Goal: Task Accomplishment & Management: Use online tool/utility

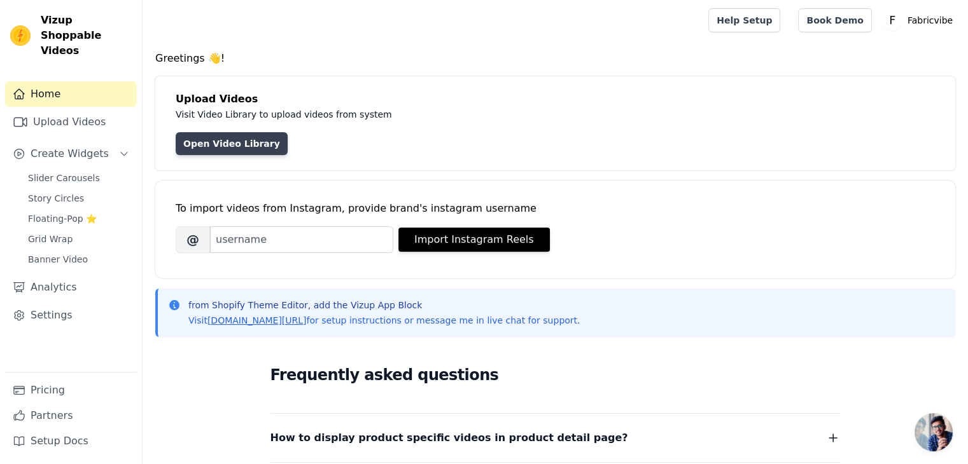
click at [254, 148] on link "Open Video Library" at bounding box center [232, 143] width 112 height 23
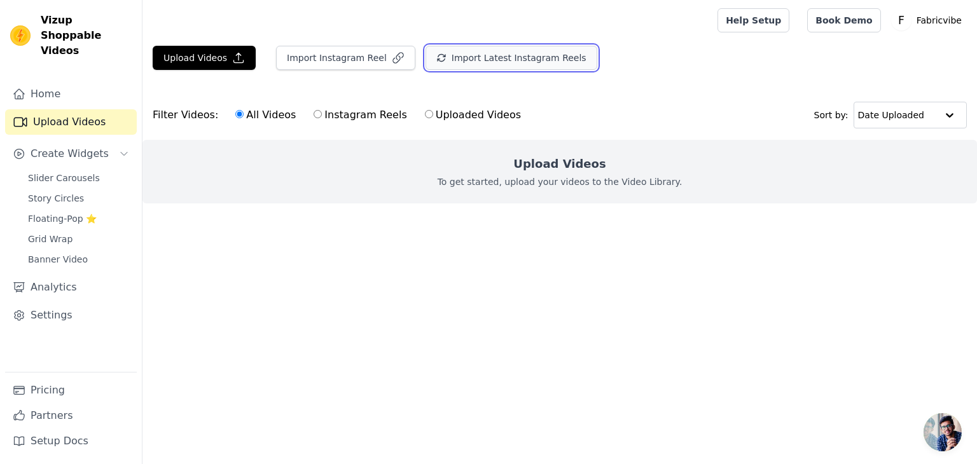
click at [535, 60] on button "Import Latest Instagram Reels" at bounding box center [512, 58] width 172 height 24
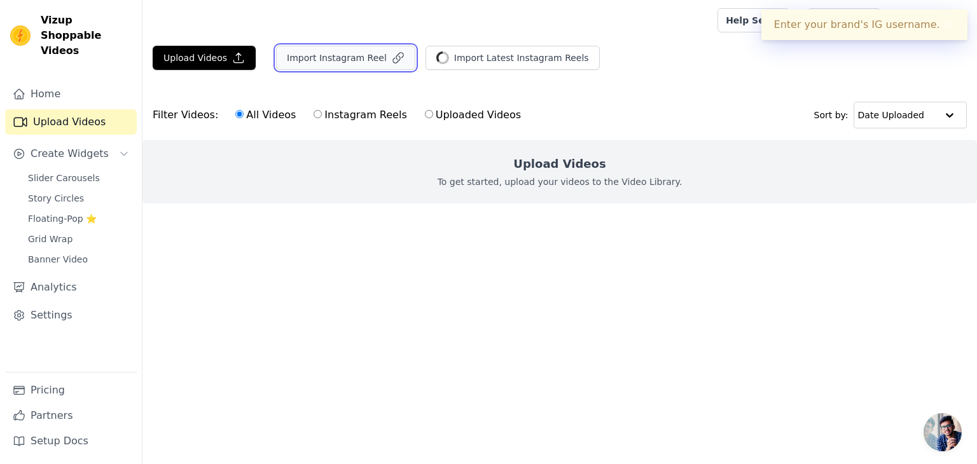
click at [368, 60] on button "Import Instagram Reel" at bounding box center [345, 58] width 139 height 24
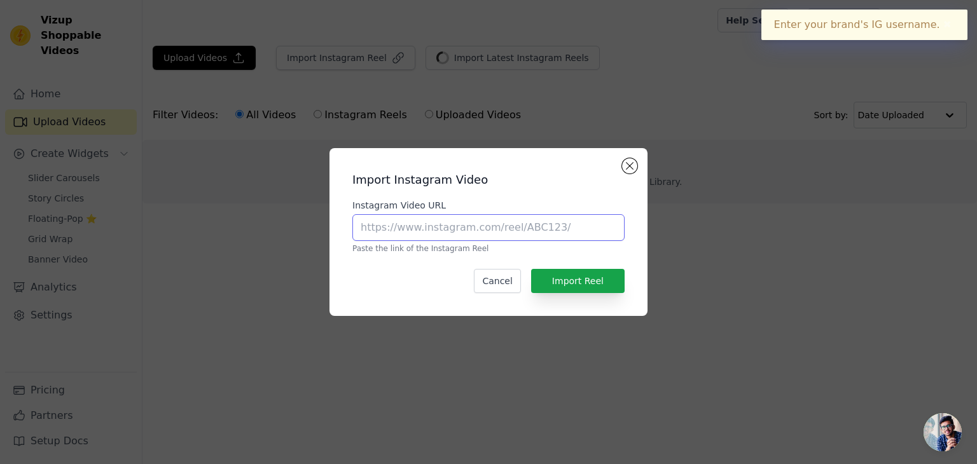
drag, startPoint x: 461, startPoint y: 234, endPoint x: 402, endPoint y: 233, distance: 58.5
click at [458, 234] on input "Instagram Video URL" at bounding box center [488, 227] width 272 height 27
drag, startPoint x: 452, startPoint y: 200, endPoint x: 382, endPoint y: 203, distance: 69.4
click at [382, 203] on label "Instagram Video URL" at bounding box center [488, 205] width 272 height 13
click at [629, 173] on button "Close modal" at bounding box center [629, 165] width 15 height 15
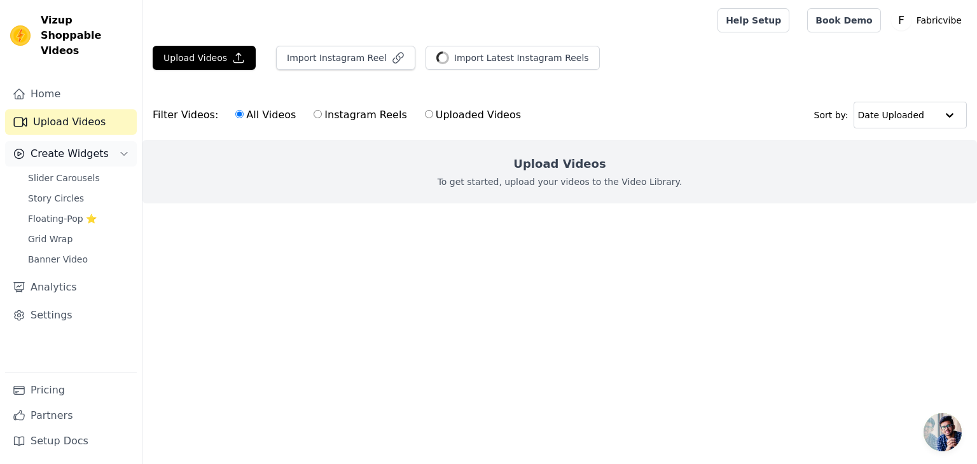
click at [45, 146] on span "Create Widgets" at bounding box center [70, 153] width 78 height 15
click at [193, 46] on button "Upload Videos" at bounding box center [204, 58] width 103 height 24
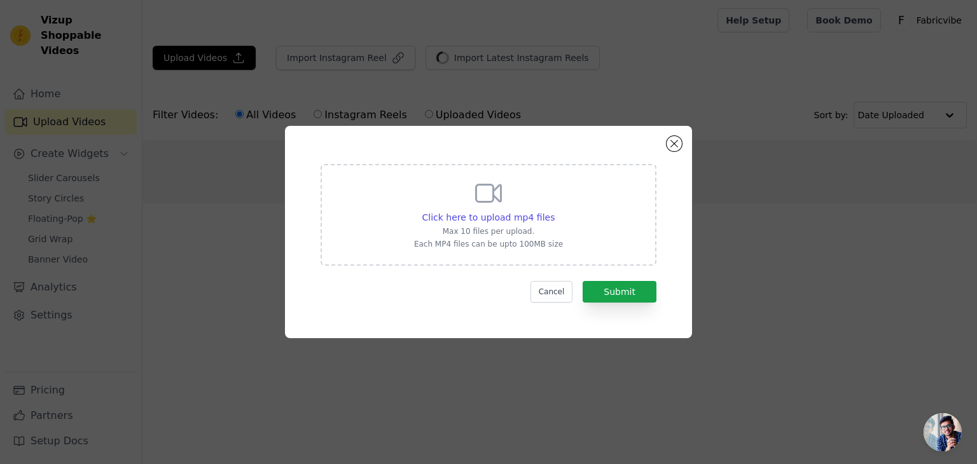
click at [503, 206] on icon at bounding box center [488, 193] width 31 height 31
click at [554, 211] on input "Click here to upload mp4 files Max 10 files per upload. Each MP4 files can be u…" at bounding box center [554, 211] width 1 height 1
drag, startPoint x: 683, startPoint y: 146, endPoint x: 669, endPoint y: 143, distance: 13.7
click at [683, 146] on div "Click here to upload mp4 files Max 10 files per upload. Each MP4 files can be u…" at bounding box center [488, 232] width 407 height 212
click at [667, 141] on button "Close modal" at bounding box center [674, 143] width 15 height 15
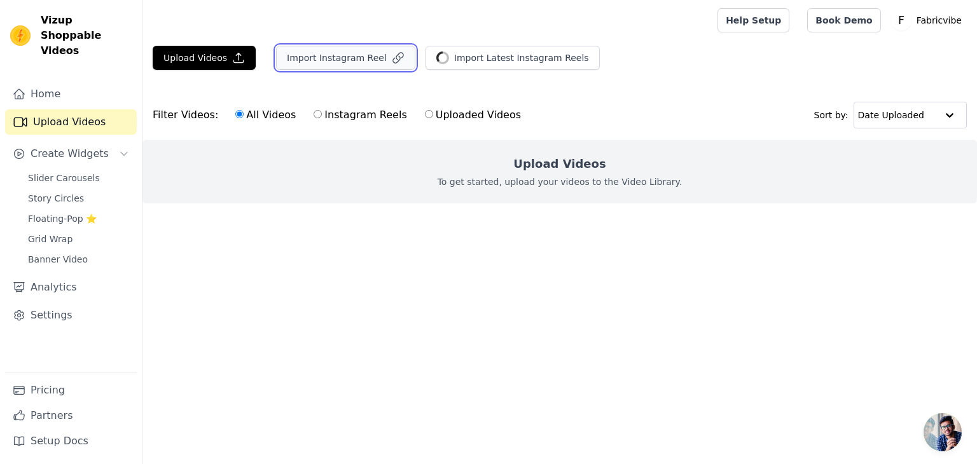
click at [310, 49] on button "Import Instagram Reel" at bounding box center [345, 58] width 139 height 24
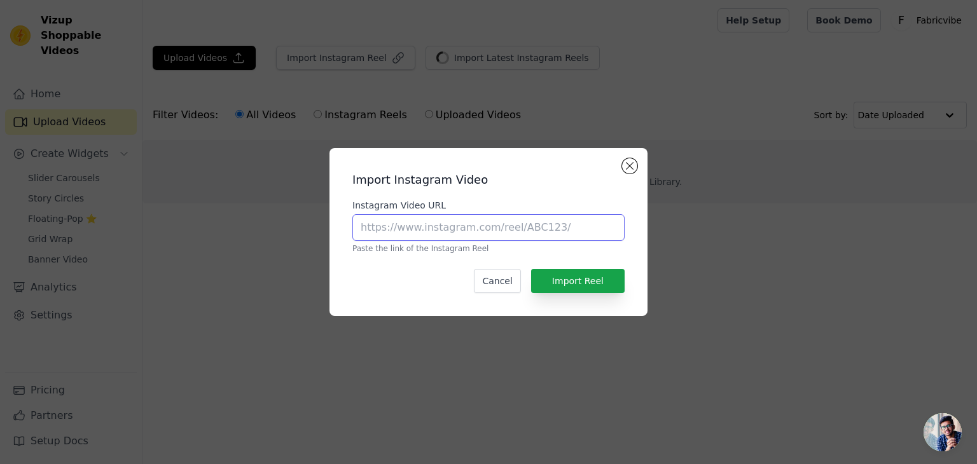
drag, startPoint x: 443, startPoint y: 230, endPoint x: 649, endPoint y: 235, distance: 206.2
click at [649, 235] on div "Import Instagram Video Instagram Video URL Paste the link of the Instagram Reel…" at bounding box center [488, 232] width 936 height 209
click at [629, 165] on button "Close modal" at bounding box center [629, 165] width 15 height 15
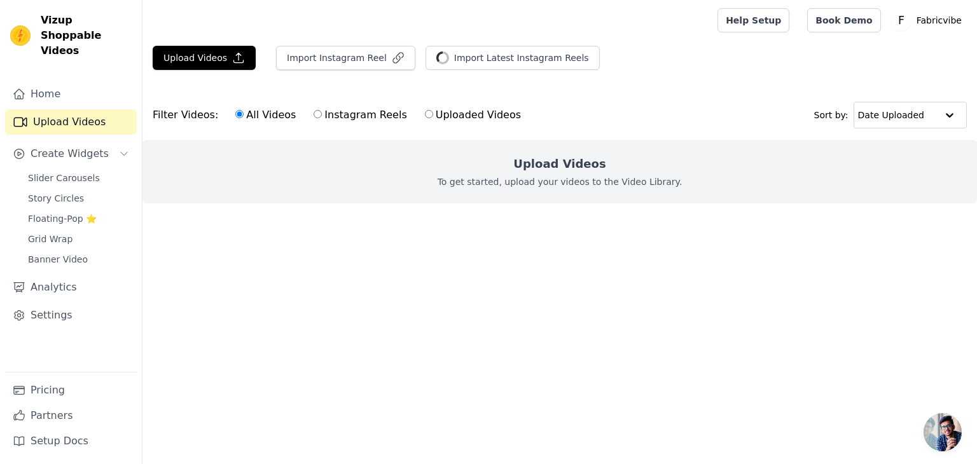
click at [321, 112] on label "Instagram Reels" at bounding box center [360, 115] width 94 height 17
click at [321, 112] on input "Instagram Reels" at bounding box center [318, 114] width 8 height 8
radio input "true"
click at [425, 115] on label "Uploaded Videos" at bounding box center [472, 115] width 97 height 17
click at [425, 115] on input "Uploaded Videos" at bounding box center [429, 114] width 8 height 8
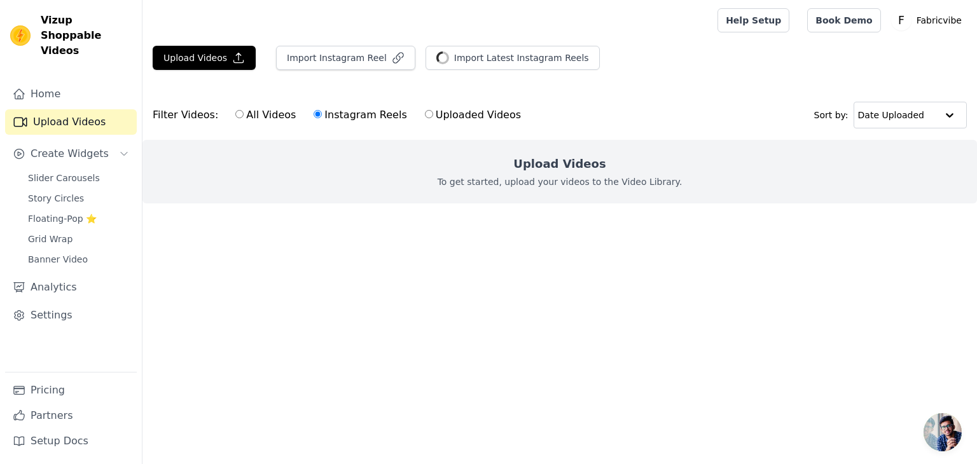
radio input "true"
click at [265, 120] on label "All Videos" at bounding box center [266, 115] width 62 height 17
click at [244, 118] on input "All Videos" at bounding box center [239, 114] width 8 height 8
radio input "true"
click at [46, 146] on span "Create Widgets" at bounding box center [70, 153] width 78 height 15
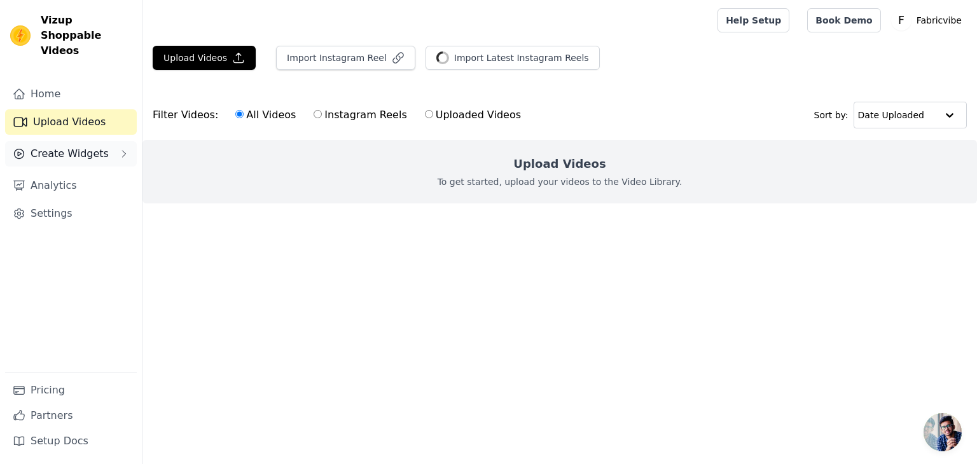
click at [79, 146] on span "Create Widgets" at bounding box center [70, 153] width 78 height 15
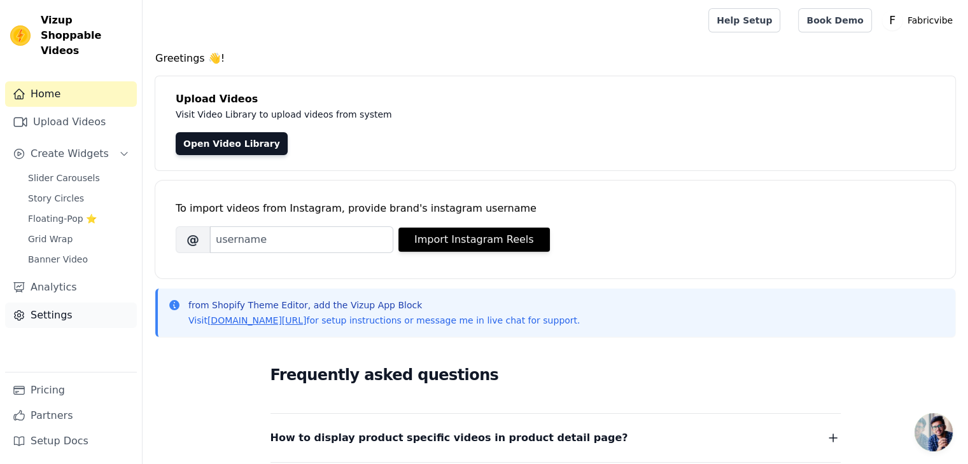
click at [61, 303] on link "Settings" at bounding box center [71, 315] width 132 height 25
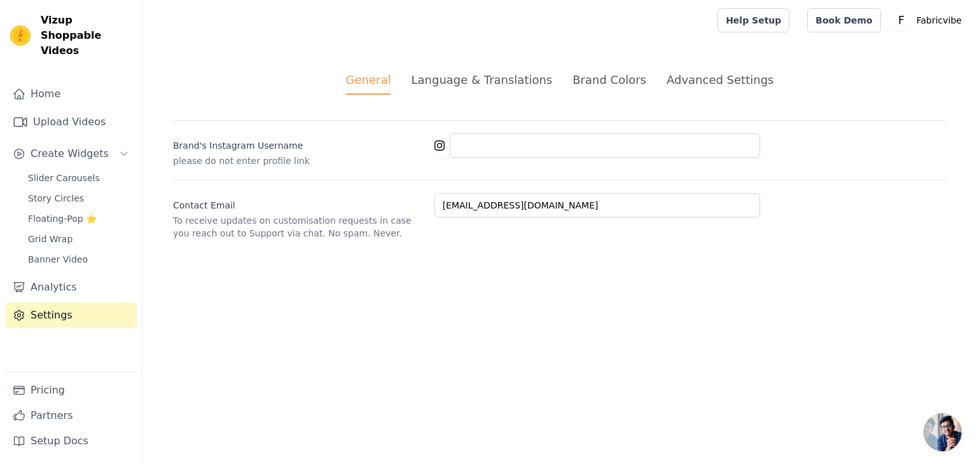
click at [457, 76] on div "Language & Translations" at bounding box center [481, 79] width 141 height 17
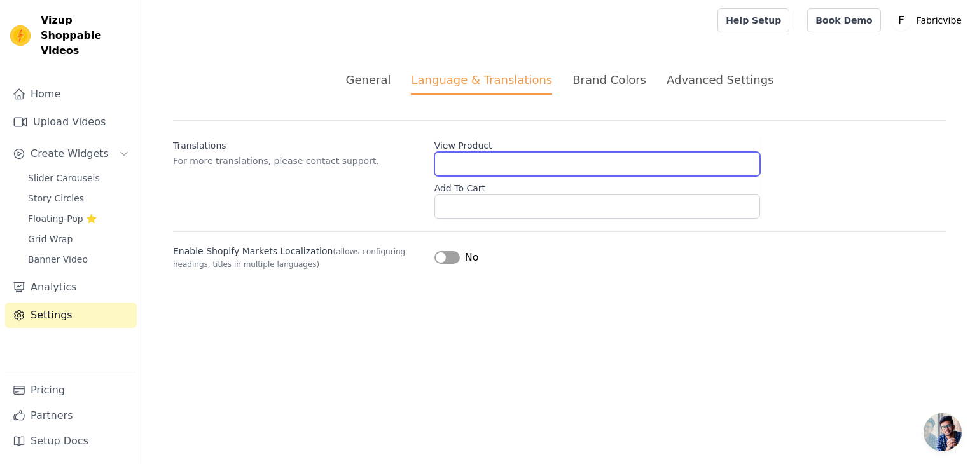
click at [485, 160] on input "View Product" at bounding box center [598, 164] width 326 height 24
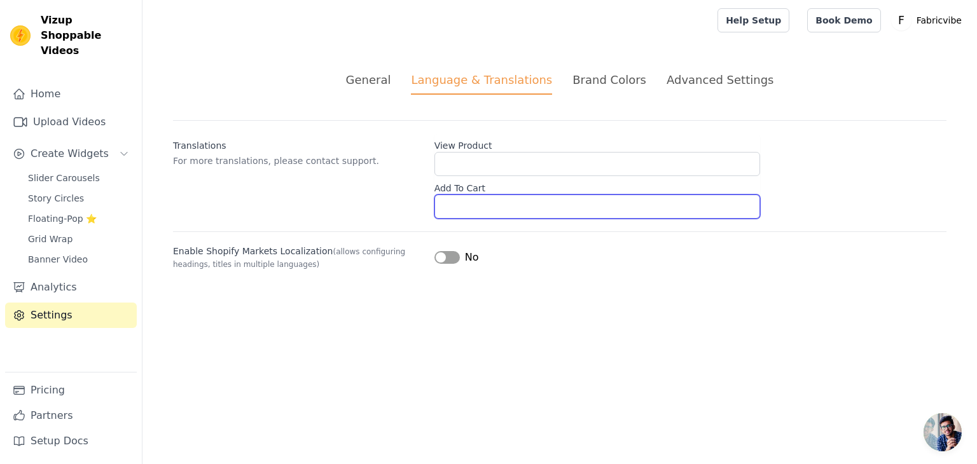
click at [483, 199] on input "Add To Cart" at bounding box center [598, 207] width 326 height 24
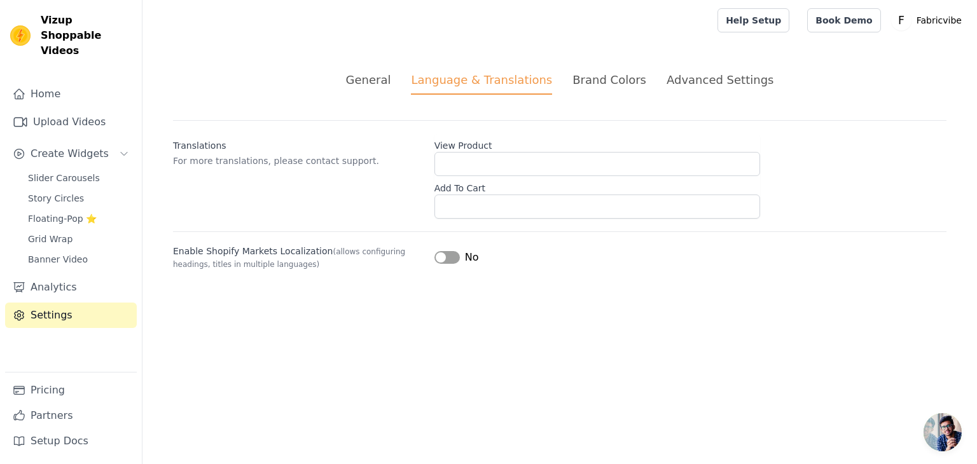
click at [618, 76] on div "Brand Colors" at bounding box center [610, 79] width 74 height 17
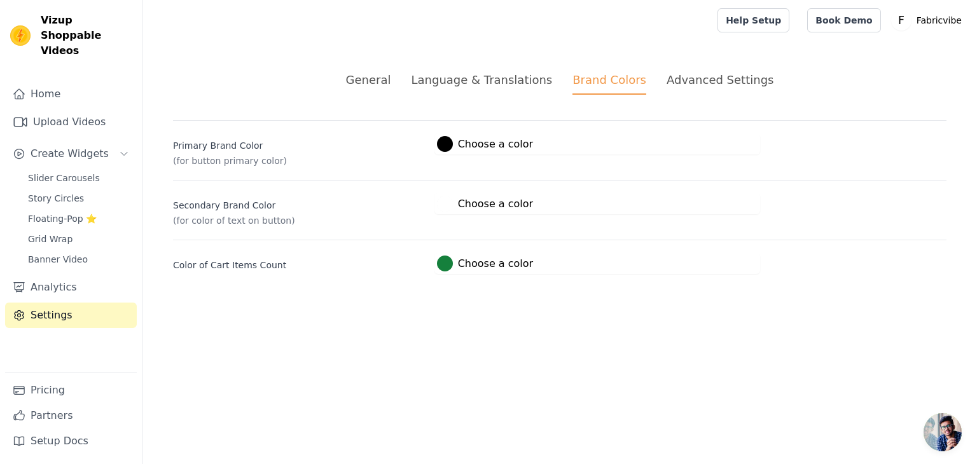
click at [689, 80] on div "Advanced Settings" at bounding box center [720, 79] width 107 height 17
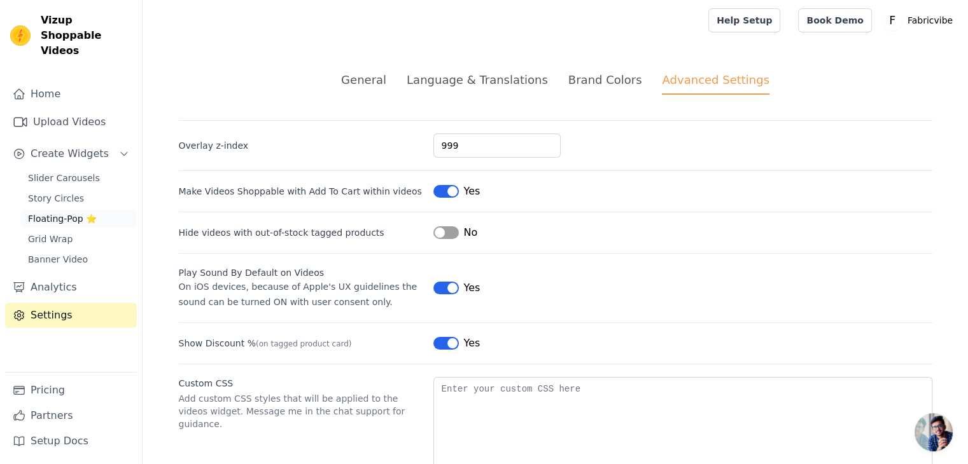
click at [53, 212] on span "Floating-Pop ⭐" at bounding box center [62, 218] width 69 height 13
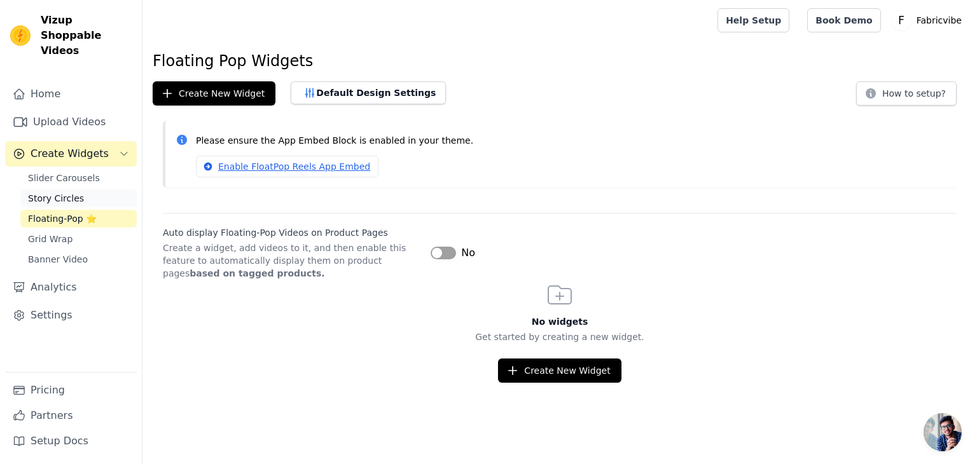
click at [58, 192] on span "Story Circles" at bounding box center [56, 198] width 56 height 13
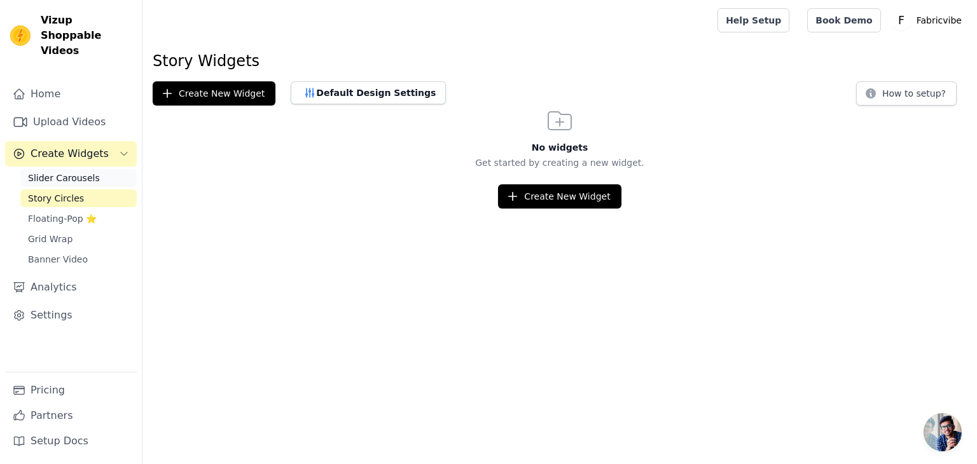
click at [64, 172] on span "Slider Carousels" at bounding box center [64, 178] width 72 height 13
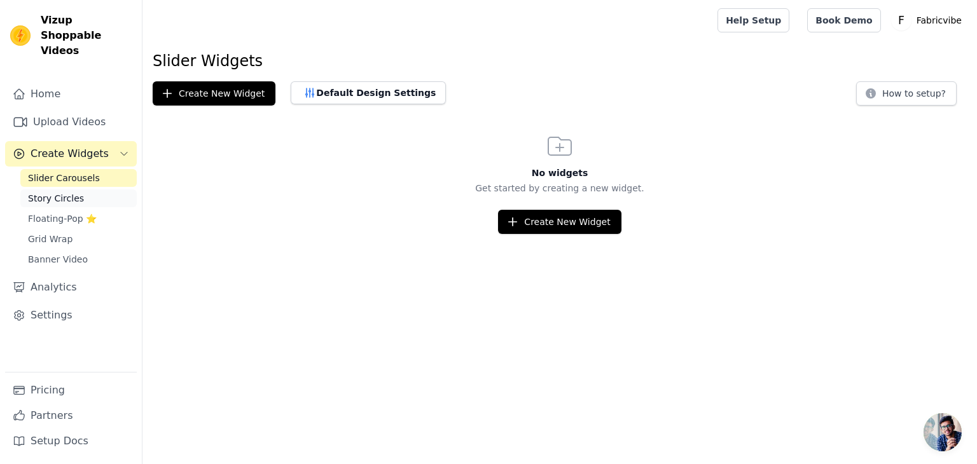
click at [73, 190] on link "Story Circles" at bounding box center [78, 199] width 116 height 18
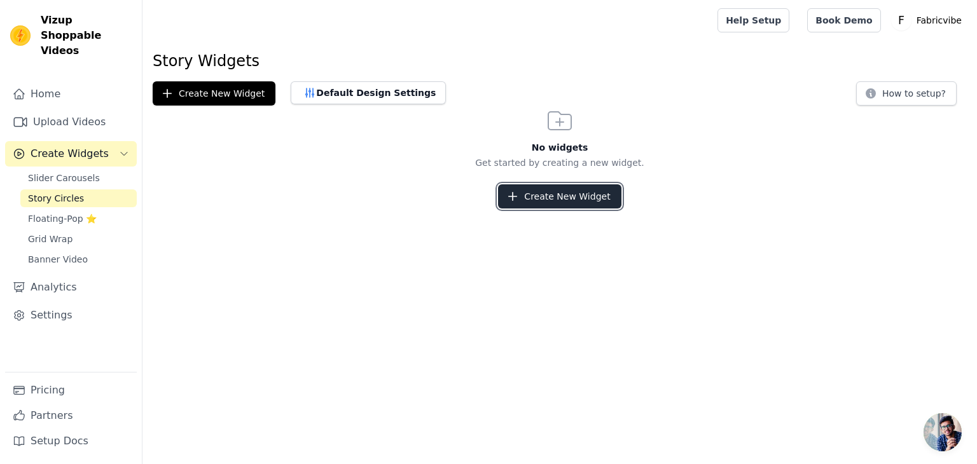
click at [546, 195] on button "Create New Widget" at bounding box center [559, 196] width 123 height 24
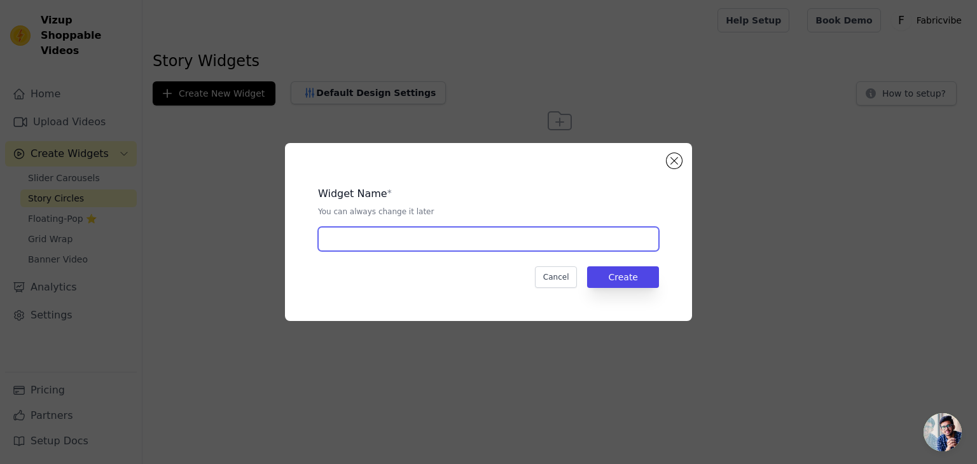
click at [401, 227] on input "text" at bounding box center [488, 239] width 341 height 24
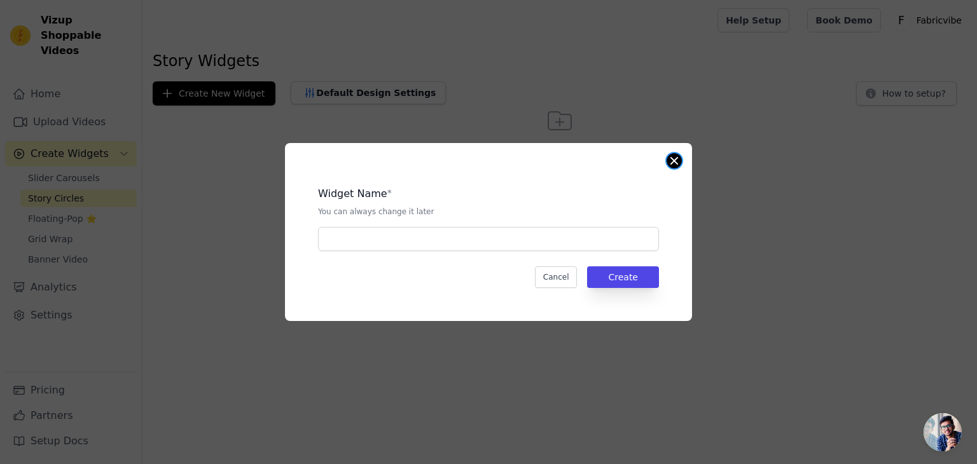
click at [674, 163] on button "Close modal" at bounding box center [674, 160] width 15 height 15
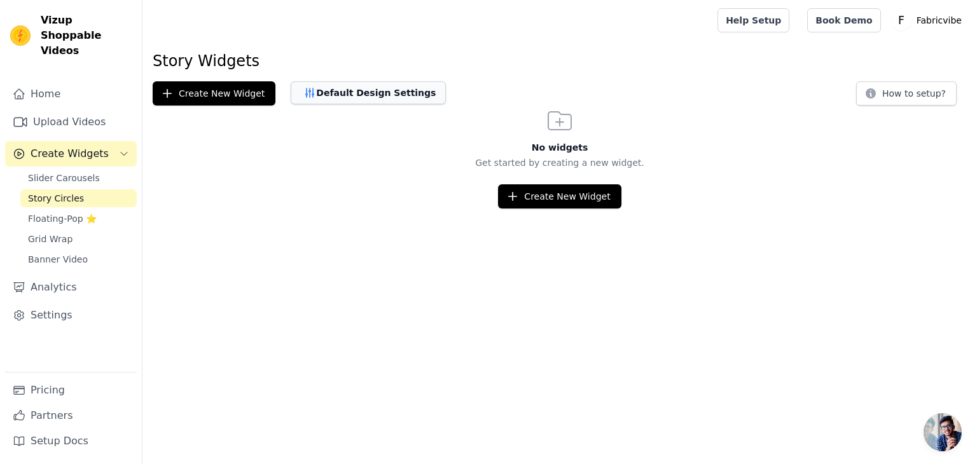
click at [359, 97] on button "Default Design Settings" at bounding box center [368, 92] width 155 height 23
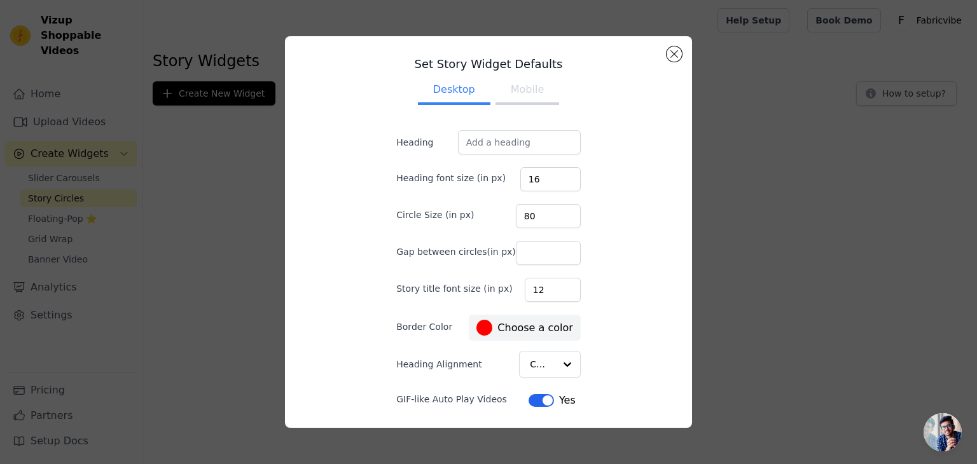
click at [512, 92] on button "Mobile" at bounding box center [528, 91] width 64 height 28
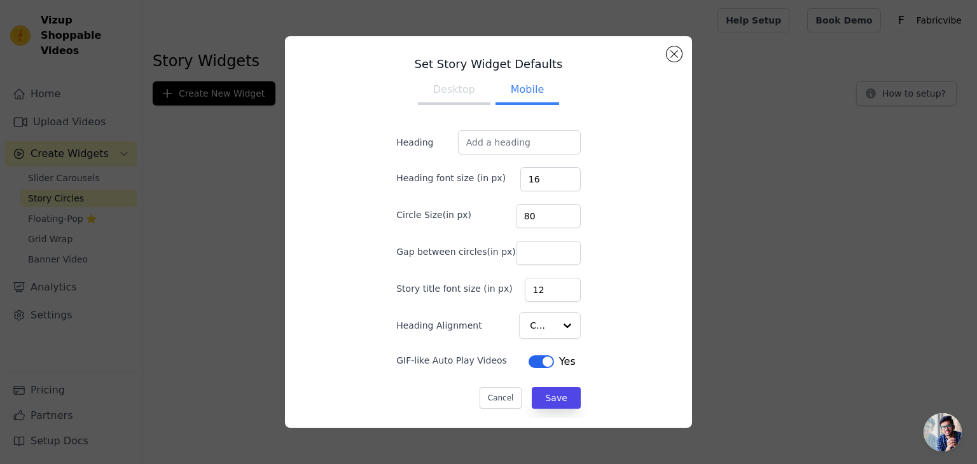
click at [444, 96] on button "Desktop" at bounding box center [454, 91] width 73 height 28
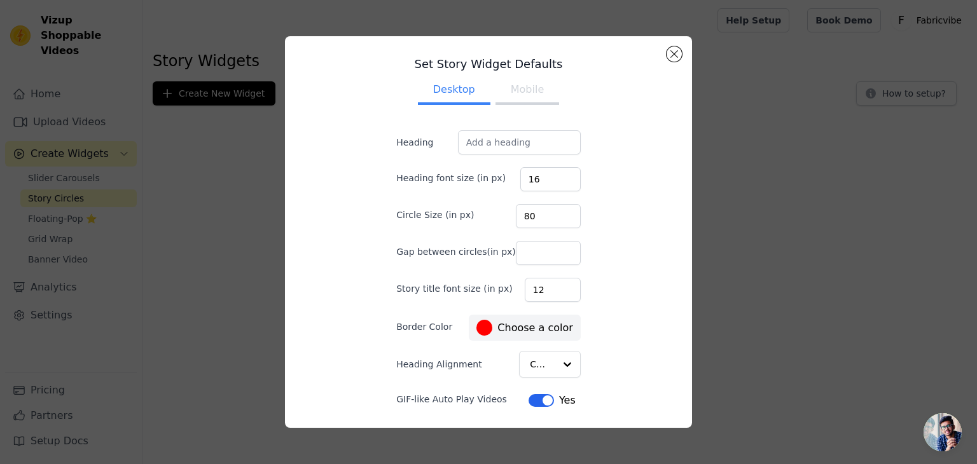
click at [516, 93] on button "Mobile" at bounding box center [528, 91] width 64 height 28
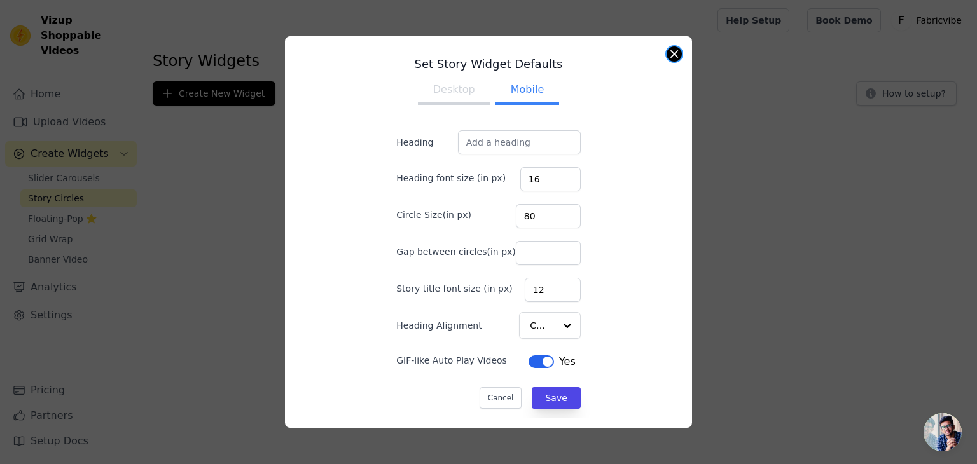
click at [676, 57] on button "Close modal" at bounding box center [674, 53] width 15 height 15
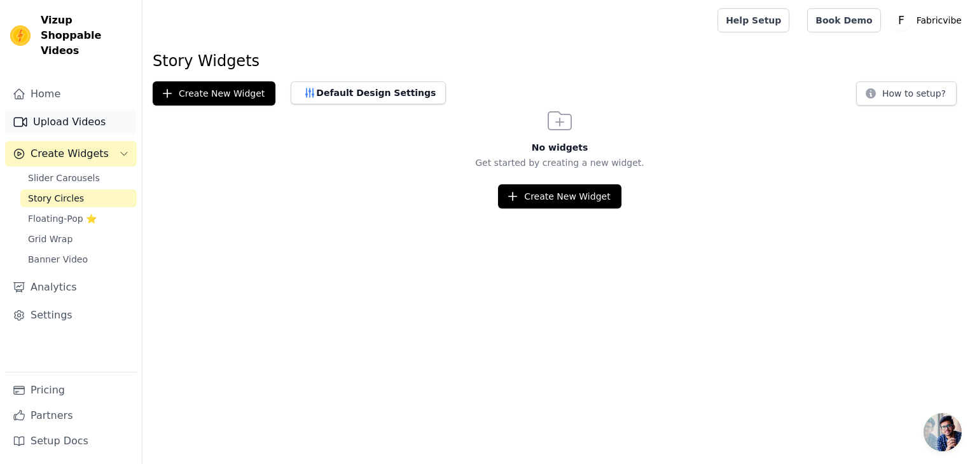
click at [52, 109] on link "Upload Videos" at bounding box center [71, 121] width 132 height 25
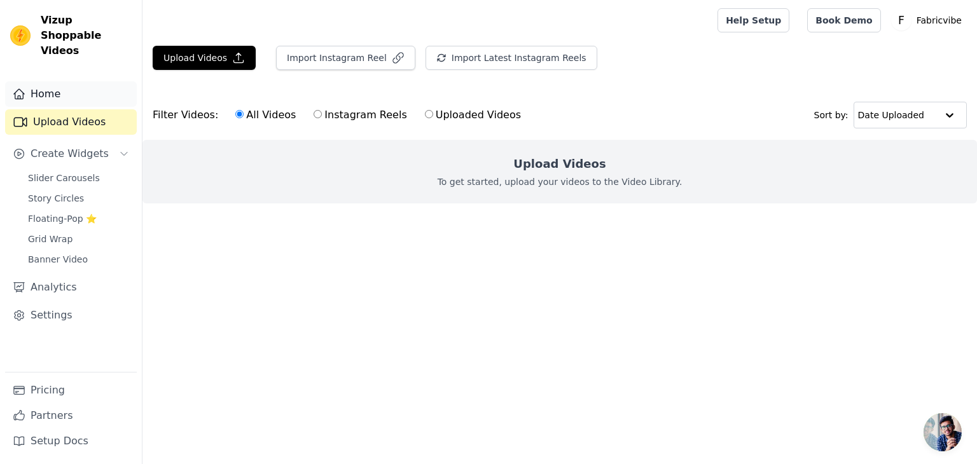
click at [50, 83] on link "Home" at bounding box center [71, 93] width 132 height 25
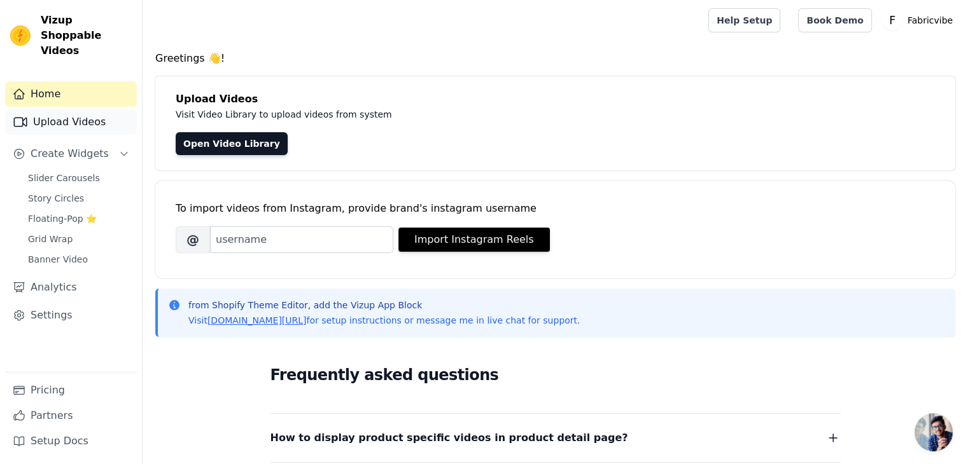
click at [66, 111] on link "Upload Videos" at bounding box center [71, 121] width 132 height 25
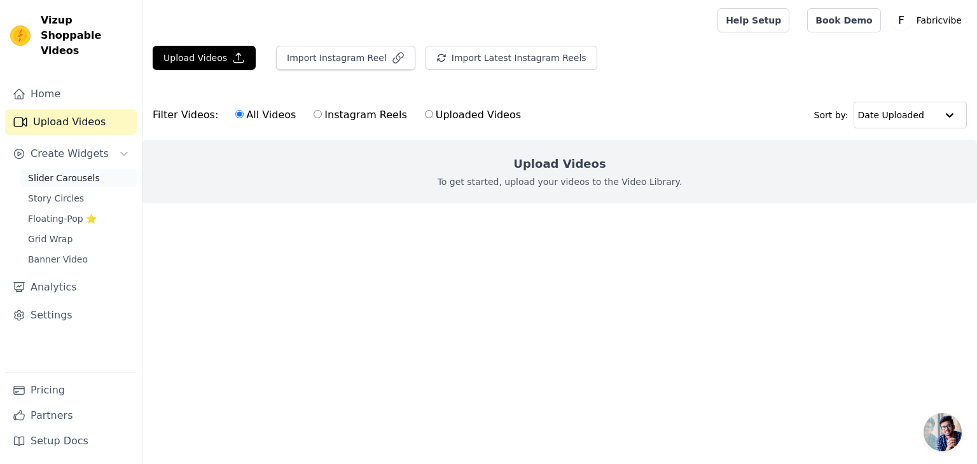
click at [59, 172] on span "Slider Carousels" at bounding box center [64, 178] width 72 height 13
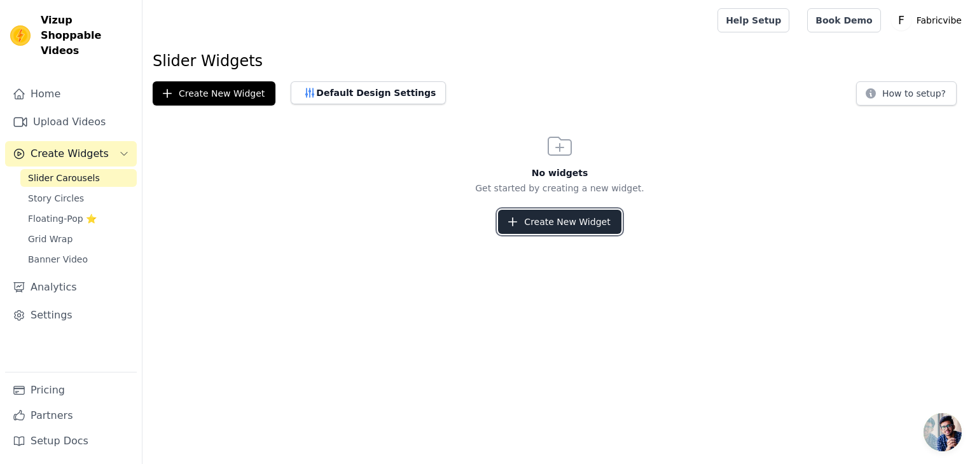
click at [555, 225] on button "Create New Widget" at bounding box center [559, 222] width 123 height 24
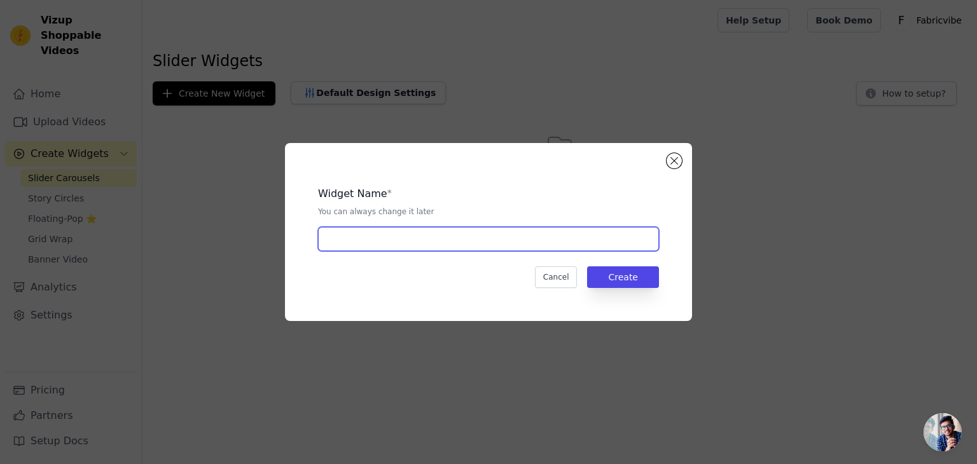
click at [474, 237] on input "text" at bounding box center [488, 239] width 341 height 24
type input "slider"
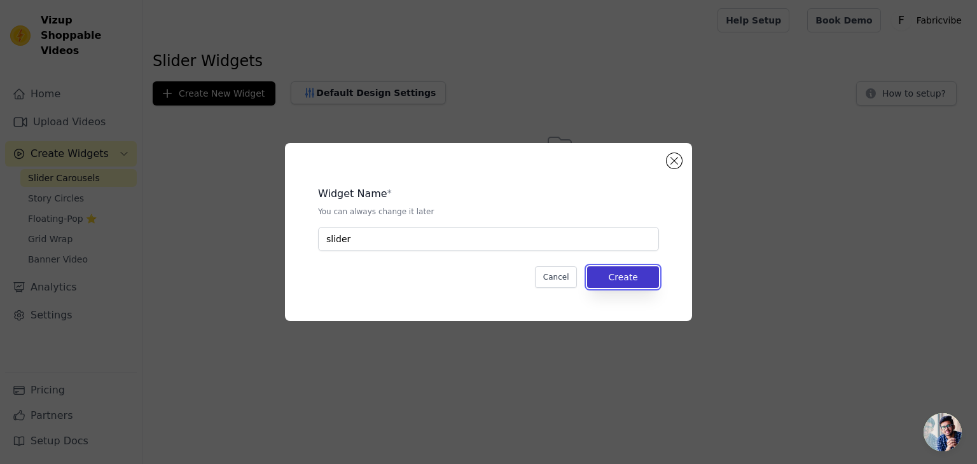
click at [634, 281] on button "Create" at bounding box center [623, 278] width 72 height 22
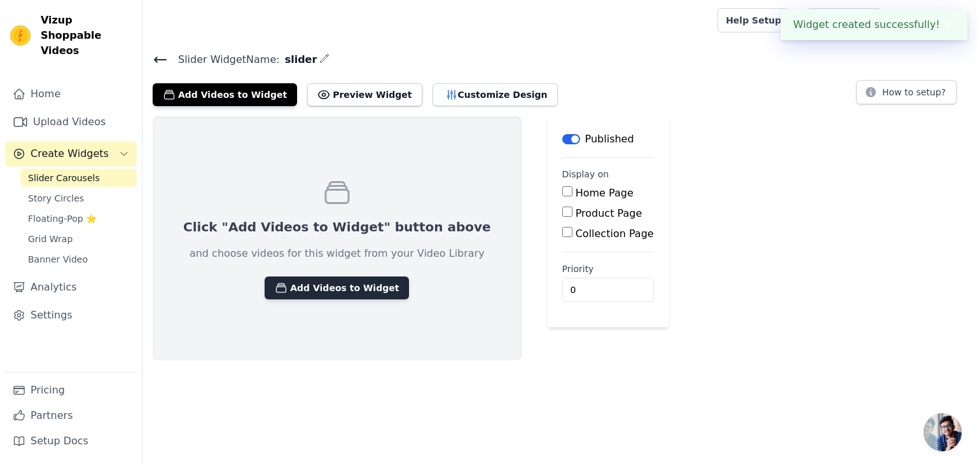
click at [324, 293] on button "Add Videos to Widget" at bounding box center [337, 288] width 144 height 23
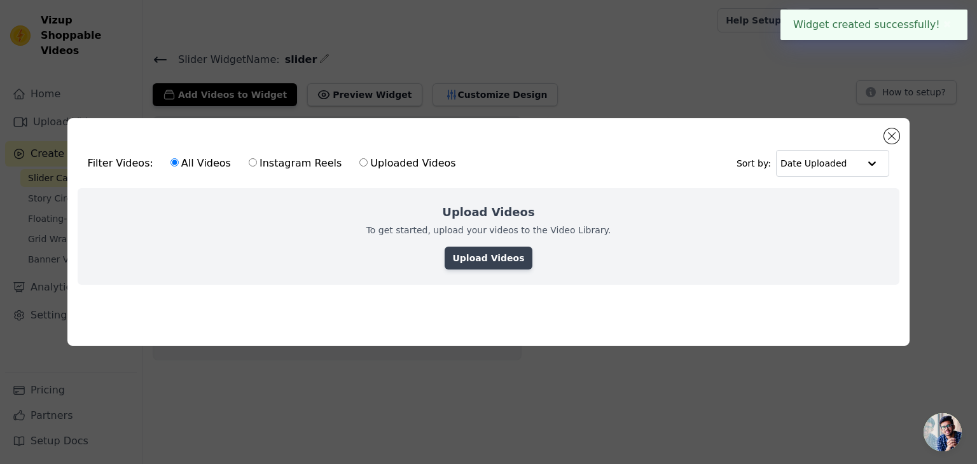
click at [482, 258] on link "Upload Videos" at bounding box center [488, 258] width 87 height 23
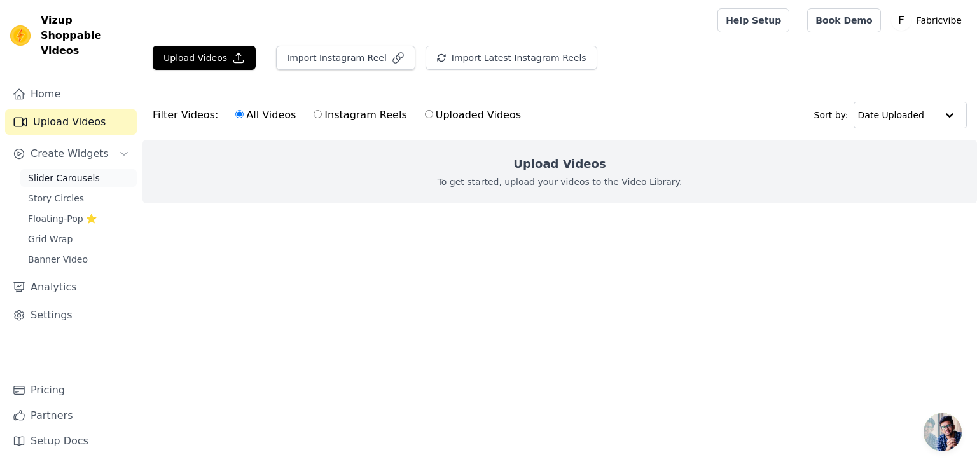
click at [70, 172] on span "Slider Carousels" at bounding box center [64, 178] width 72 height 13
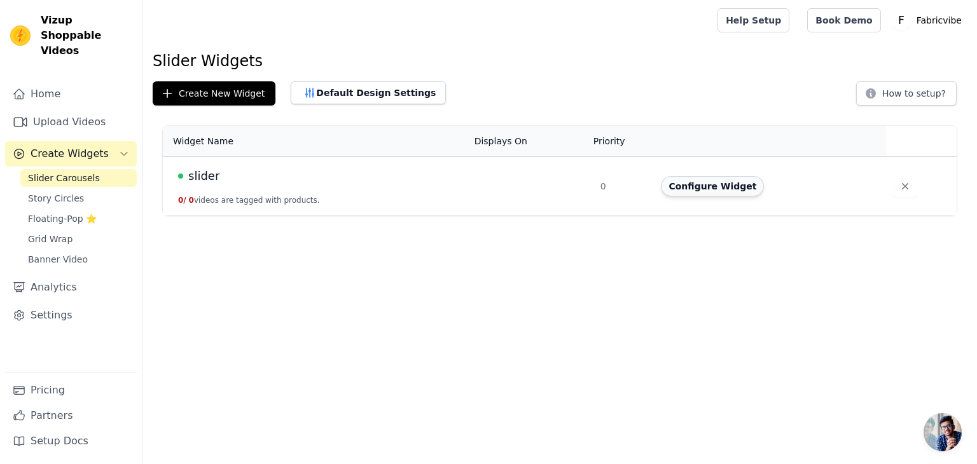
click at [706, 189] on button "Configure Widget" at bounding box center [712, 186] width 103 height 20
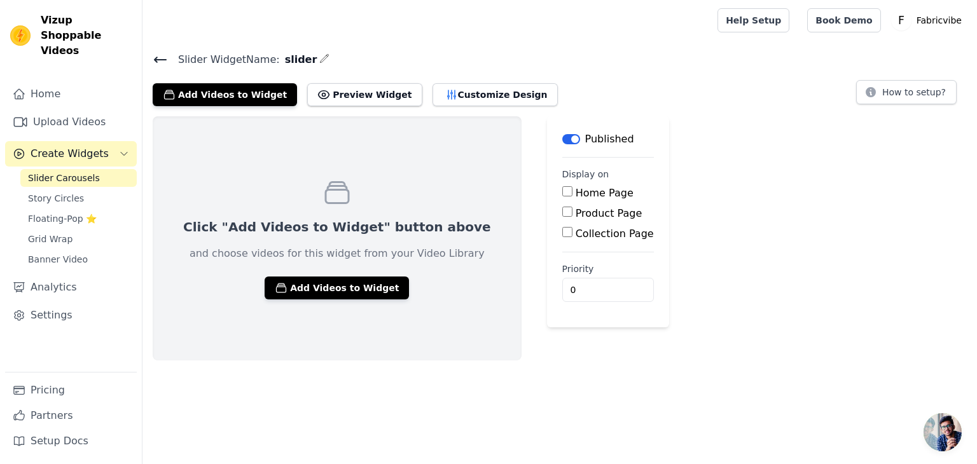
click at [576, 195] on label "Home Page" at bounding box center [605, 193] width 58 height 12
click at [562, 195] on input "Home Page" at bounding box center [567, 191] width 10 height 10
checkbox input "true"
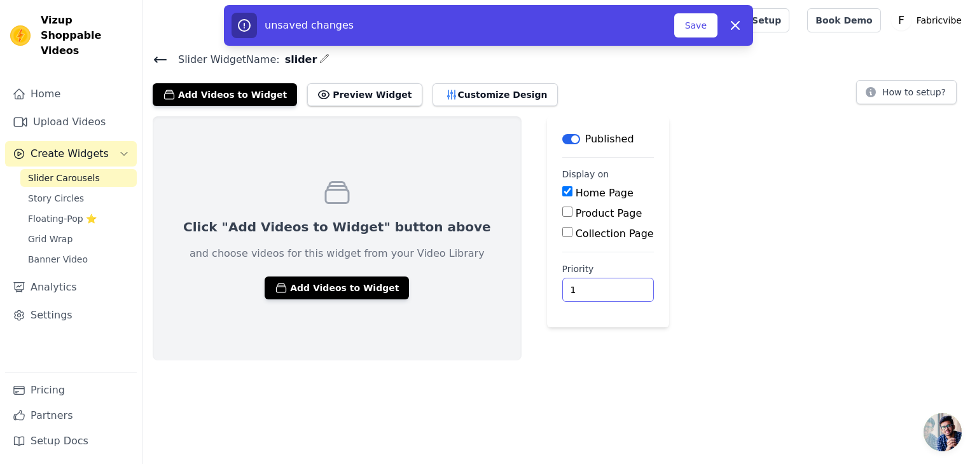
click at [567, 283] on input "1" at bounding box center [608, 290] width 92 height 24
click at [570, 294] on input "0" at bounding box center [608, 290] width 92 height 24
click at [569, 294] on input "0" at bounding box center [608, 290] width 92 height 24
click at [567, 290] on input "0" at bounding box center [608, 290] width 92 height 24
click at [565, 283] on input "1" at bounding box center [608, 290] width 92 height 24
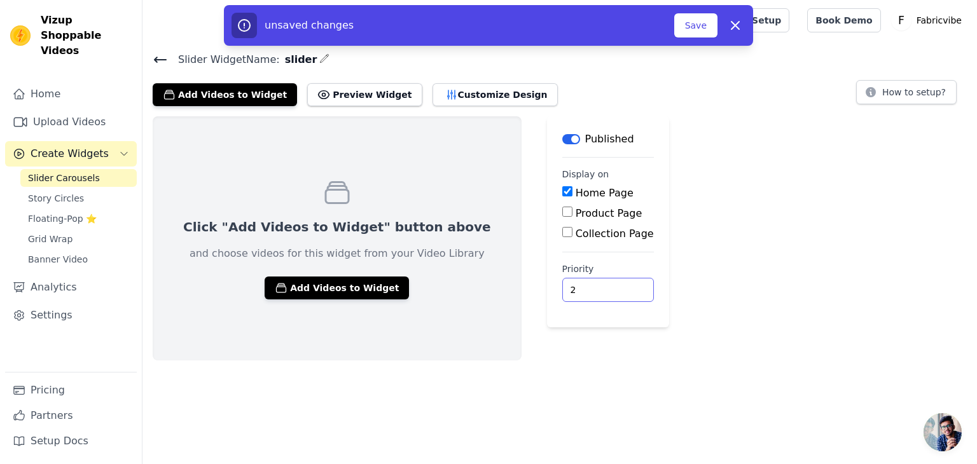
click at [565, 283] on input "2" at bounding box center [608, 290] width 92 height 24
click at [565, 283] on input "3" at bounding box center [608, 290] width 92 height 24
click at [566, 288] on input "4" at bounding box center [608, 290] width 92 height 24
click at [566, 288] on input "5" at bounding box center [608, 290] width 92 height 24
click at [566, 288] on input "6" at bounding box center [608, 290] width 92 height 24
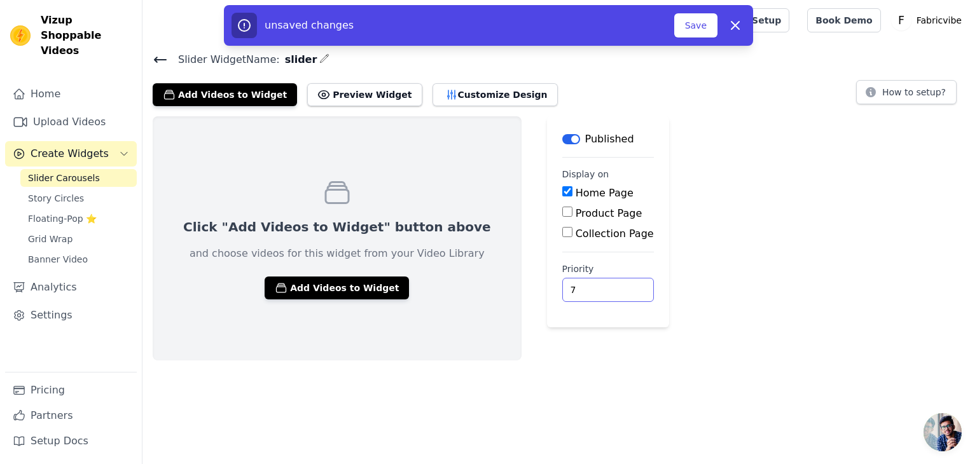
type input "7"
click at [566, 288] on input "7" at bounding box center [608, 290] width 92 height 24
click at [576, 215] on label "Product Page" at bounding box center [609, 213] width 67 height 12
click at [562, 215] on input "Product Page" at bounding box center [567, 212] width 10 height 10
checkbox input "true"
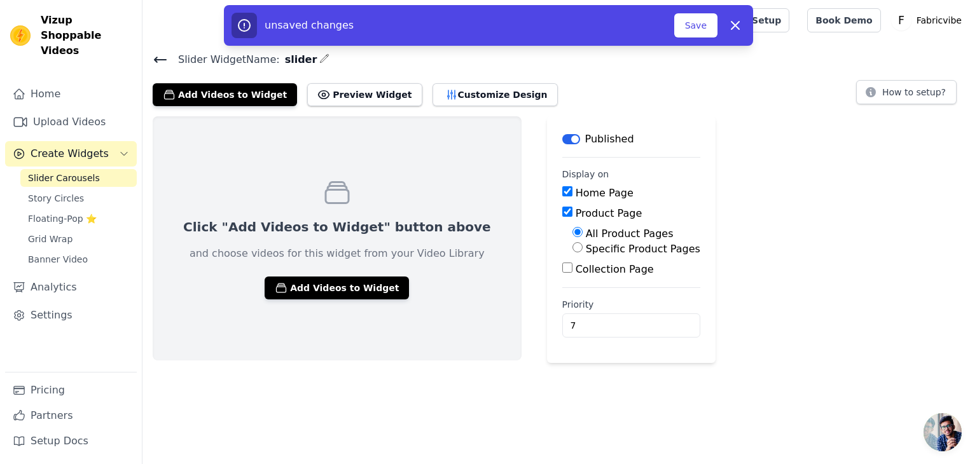
click at [586, 245] on label "Specific Product Pages" at bounding box center [643, 249] width 115 height 12
click at [573, 245] on input "Specific Product Pages" at bounding box center [578, 247] width 10 height 10
radio input "true"
click at [573, 270] on button "Select Products" at bounding box center [615, 278] width 85 height 22
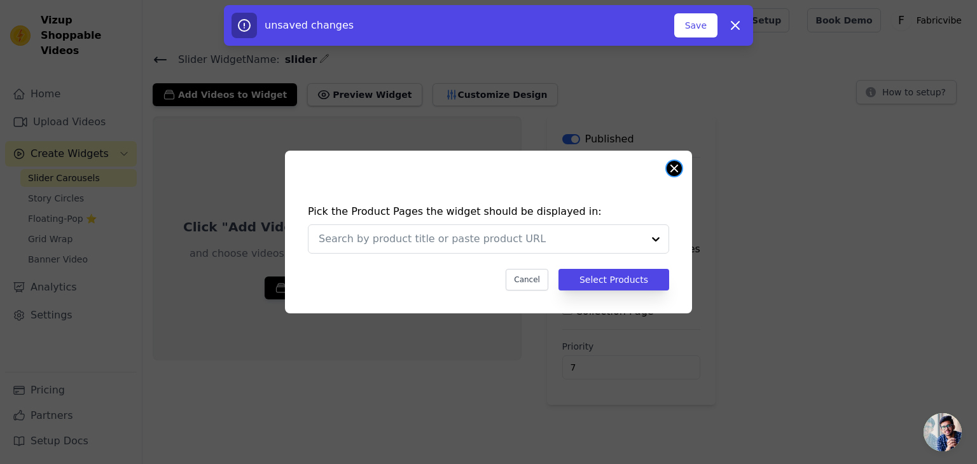
click at [674, 171] on button "Close modal" at bounding box center [674, 168] width 15 height 15
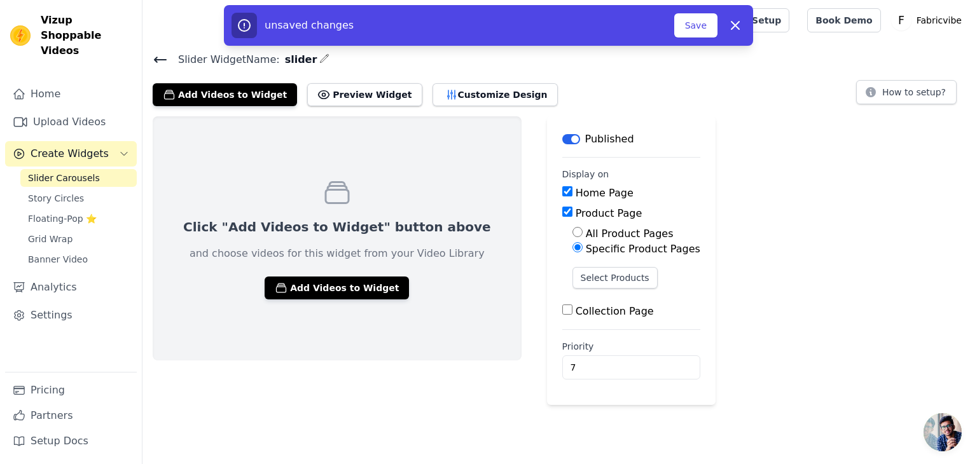
click at [576, 193] on label "Home Page" at bounding box center [605, 193] width 58 height 12
click at [562, 193] on input "Home Page" at bounding box center [567, 191] width 10 height 10
checkbox input "false"
click at [576, 211] on label "Product Page" at bounding box center [609, 213] width 67 height 12
click at [562, 211] on input "Product Page" at bounding box center [567, 212] width 10 height 10
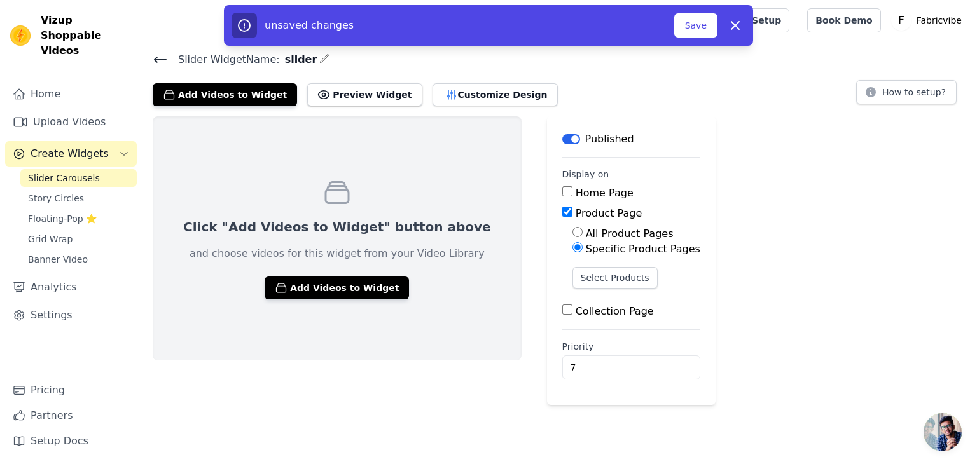
checkbox input "false"
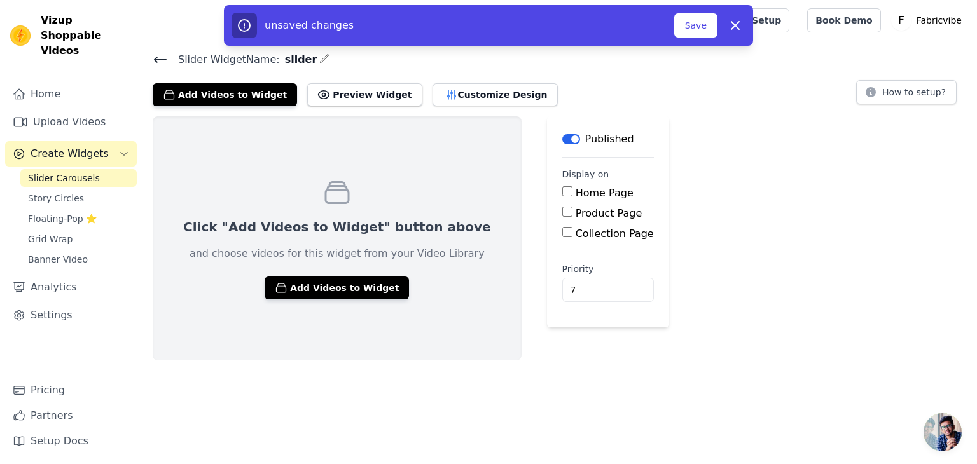
click at [550, 241] on main "Label Published Display on Home Page Product Page Collection Page Priority 7 un…" at bounding box center [608, 221] width 122 height 211
click at [576, 233] on label "Collection Page" at bounding box center [615, 234] width 78 height 12
click at [562, 233] on input "Collection Page" at bounding box center [567, 232] width 10 height 10
click at [576, 235] on label "Collection Page" at bounding box center [615, 234] width 78 height 12
click at [562, 235] on input "Collection Page" at bounding box center [567, 232] width 10 height 10
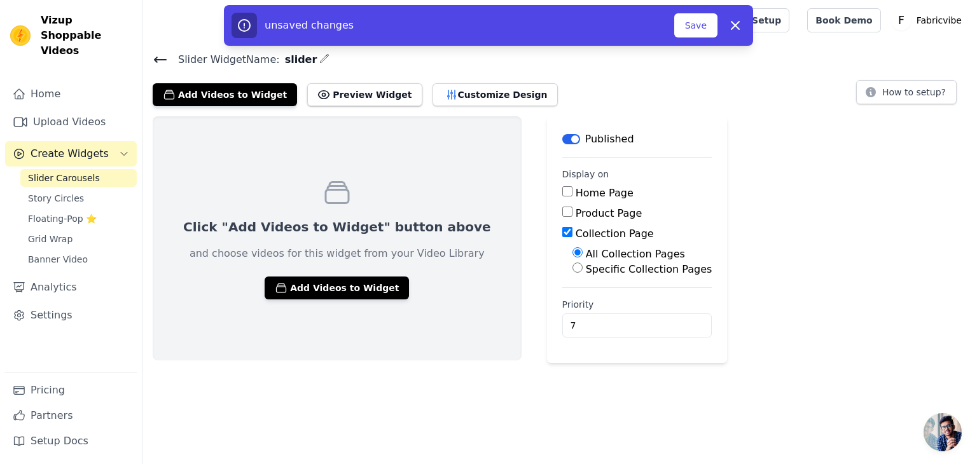
checkbox input "false"
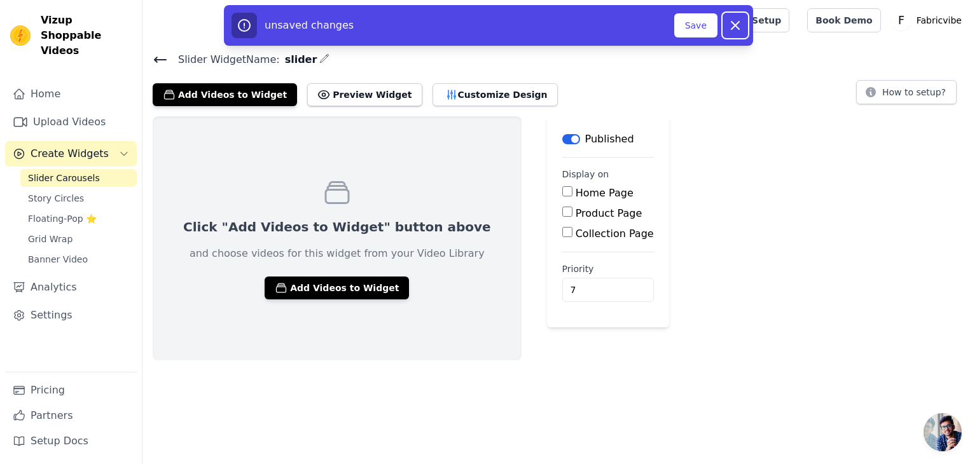
click at [733, 26] on icon "button" at bounding box center [735, 25] width 15 height 15
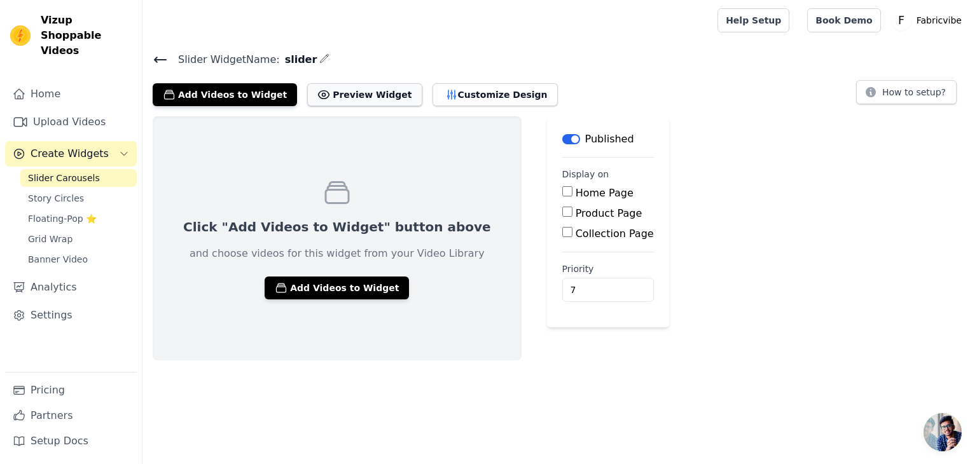
click at [379, 92] on button "Preview Widget" at bounding box center [364, 94] width 115 height 23
click at [576, 194] on label "Home Page" at bounding box center [605, 193] width 58 height 12
click at [562, 194] on input "Home Page" at bounding box center [567, 191] width 10 height 10
checkbox input "true"
click at [645, 168] on div "Click "Add Videos to Widget" button above and choose videos for this widget fro…" at bounding box center [560, 238] width 835 height 244
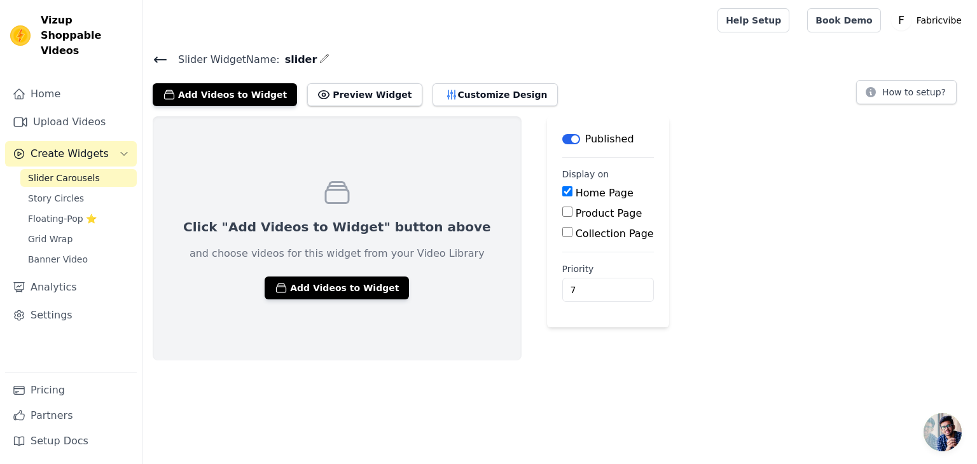
drag, startPoint x: 169, startPoint y: 60, endPoint x: 156, endPoint y: 62, distance: 12.8
click at [159, 62] on h4 "Slider Widget Name: slider" at bounding box center [560, 59] width 814 height 17
click at [156, 62] on icon at bounding box center [160, 59] width 11 height 5
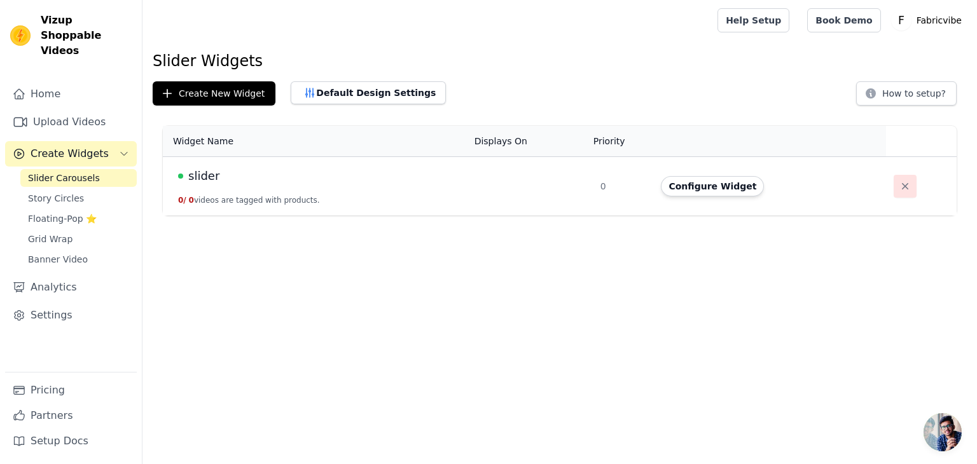
click at [903, 186] on icon "button" at bounding box center [905, 186] width 13 height 13
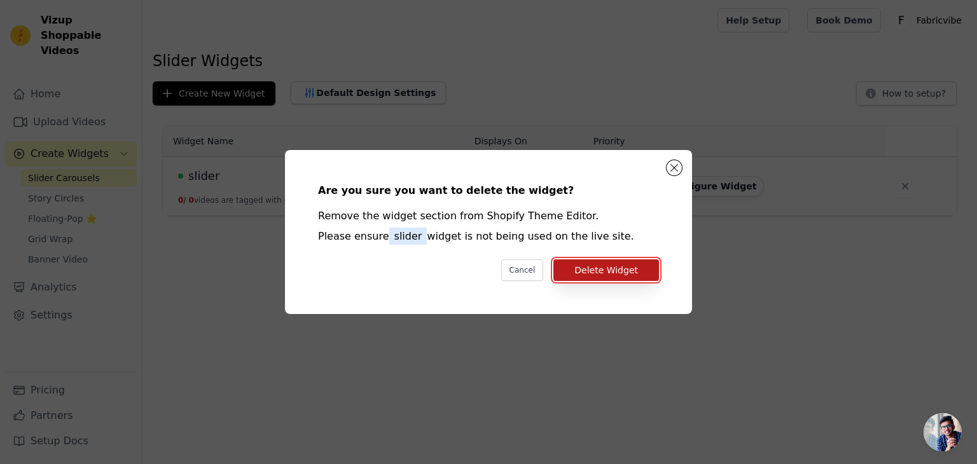
click at [616, 269] on button "Delete Widget" at bounding box center [606, 271] width 106 height 22
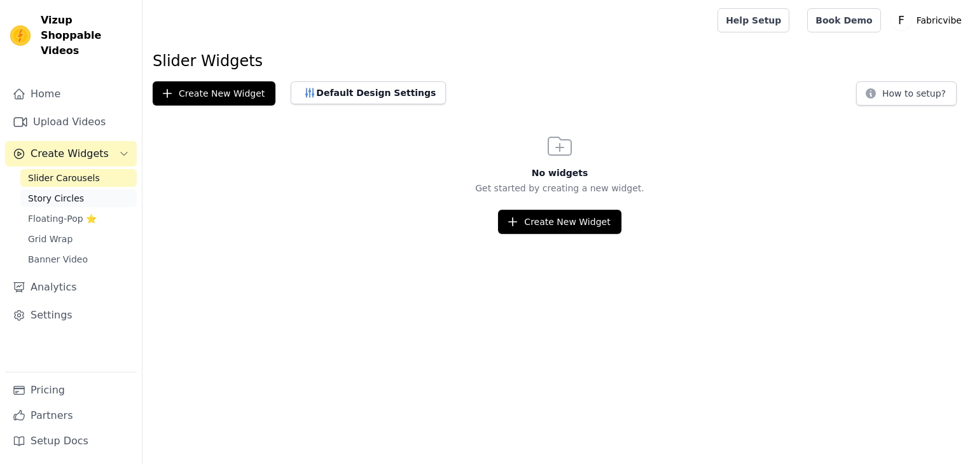
click at [71, 192] on span "Story Circles" at bounding box center [56, 198] width 56 height 13
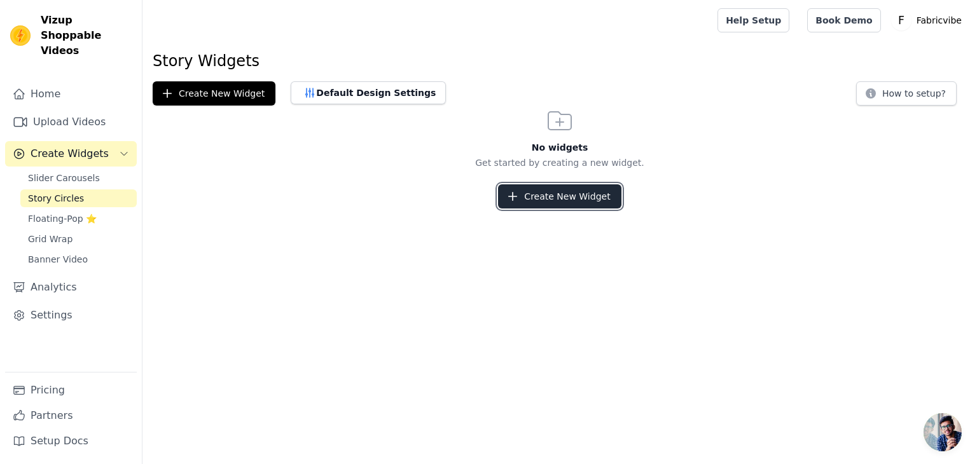
click at [599, 204] on button "Create New Widget" at bounding box center [559, 196] width 123 height 24
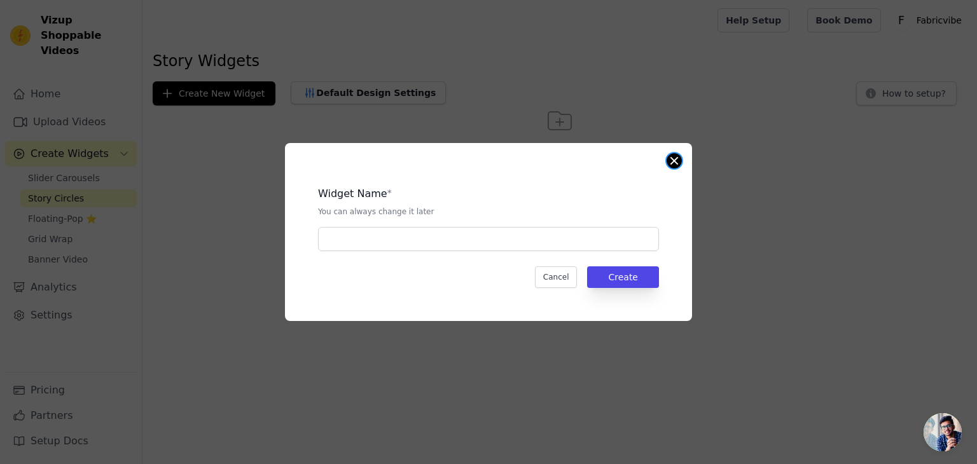
click at [677, 156] on button "Close modal" at bounding box center [674, 160] width 15 height 15
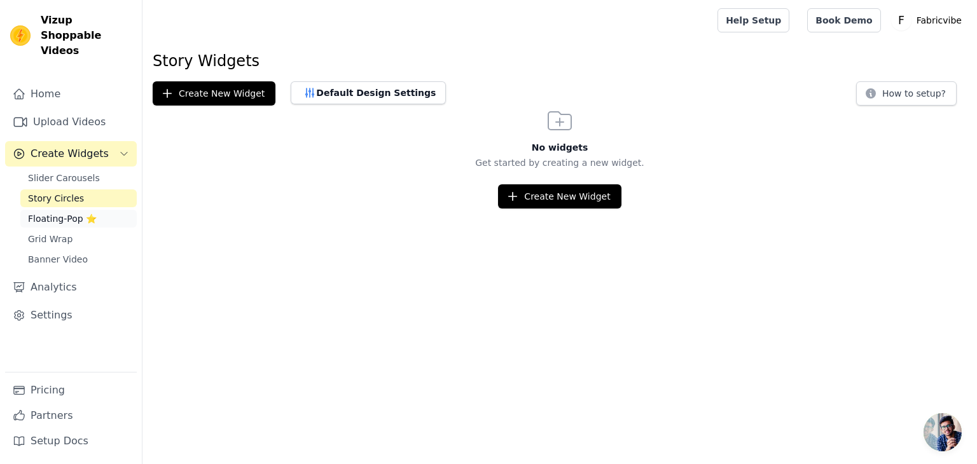
click at [72, 212] on span "Floating-Pop ⭐" at bounding box center [62, 218] width 69 height 13
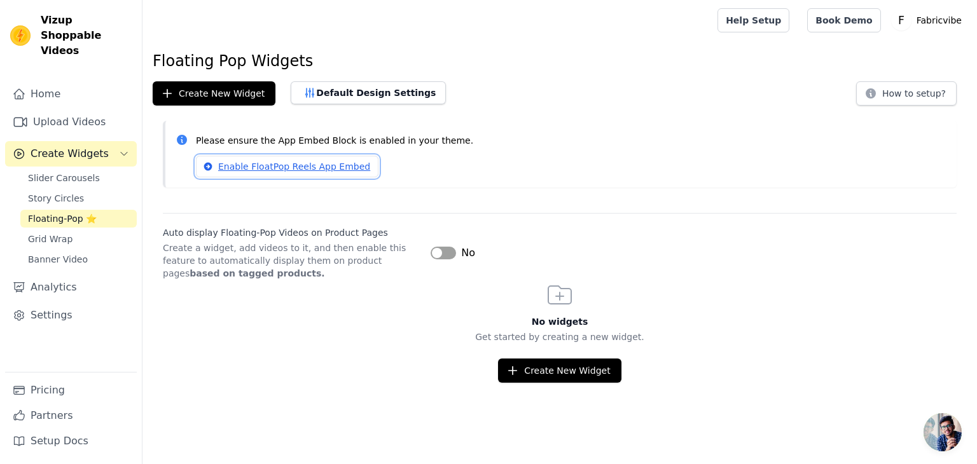
click at [298, 163] on link "Enable FloatPop Reels App Embed" at bounding box center [287, 167] width 183 height 22
click at [361, 92] on button "Default Design Settings" at bounding box center [368, 92] width 155 height 23
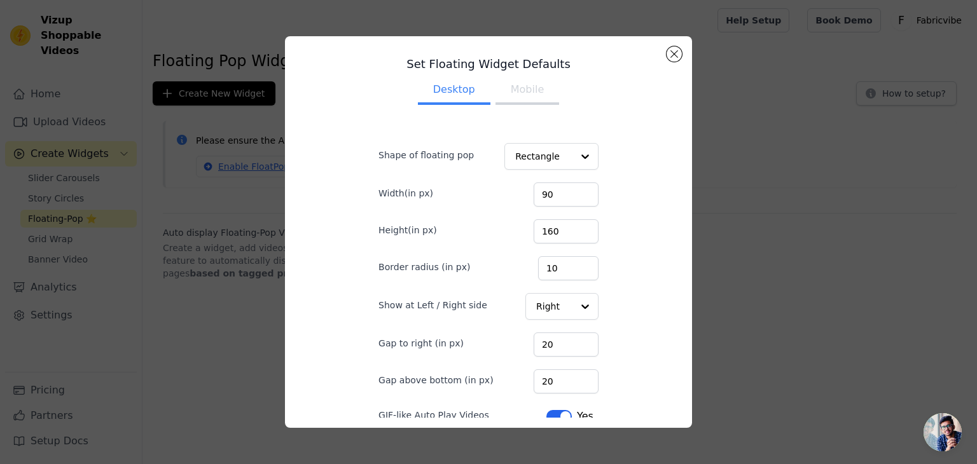
click at [525, 92] on button "Mobile" at bounding box center [528, 91] width 64 height 28
click at [477, 94] on button "Desktop" at bounding box center [454, 91] width 73 height 28
click at [550, 158] on input "Shape of floating pop" at bounding box center [543, 156] width 57 height 25
click at [557, 158] on input "Shape of floating pop" at bounding box center [543, 156] width 57 height 25
click at [554, 312] on input "Show at Left / Right side" at bounding box center [554, 307] width 36 height 25
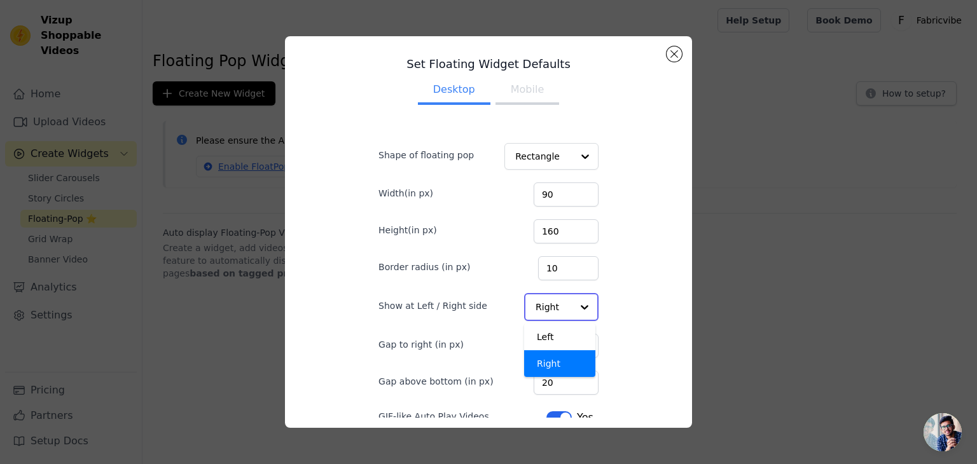
click at [572, 306] on div at bounding box center [584, 307] width 25 height 25
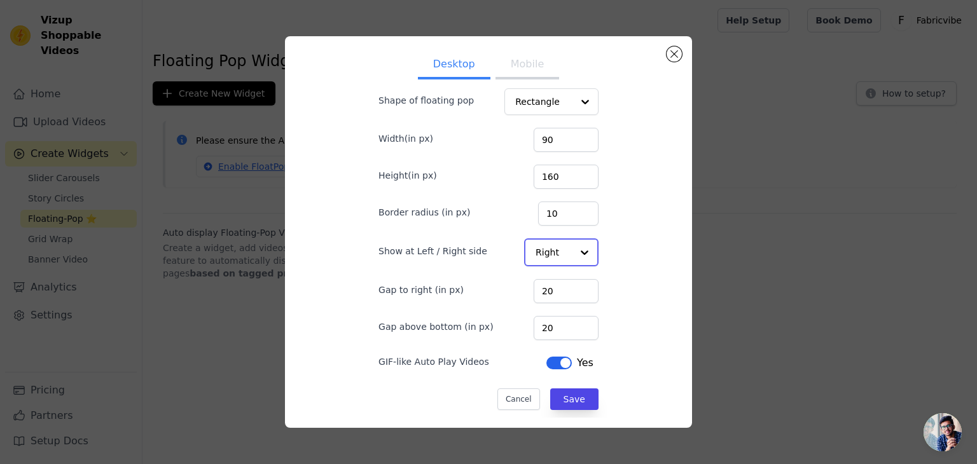
click at [572, 263] on div at bounding box center [584, 252] width 25 height 25
click at [572, 260] on div at bounding box center [584, 252] width 25 height 25
click at [551, 250] on input "Show at Left / Right side" at bounding box center [554, 251] width 36 height 25
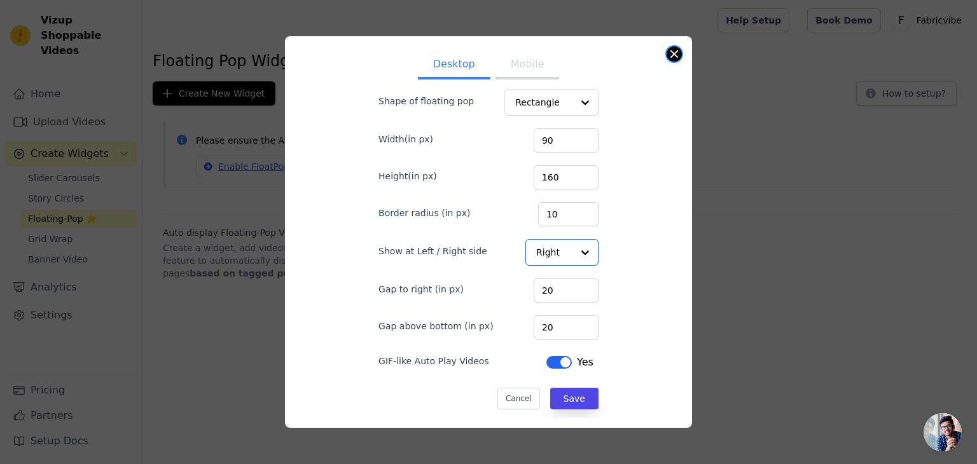
click at [678, 52] on button "Close modal" at bounding box center [674, 53] width 15 height 15
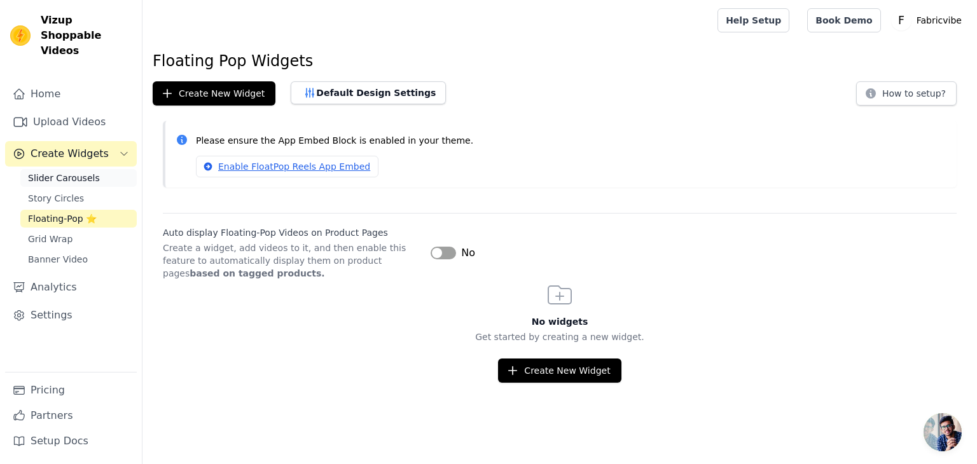
click at [52, 172] on span "Slider Carousels" at bounding box center [64, 178] width 72 height 13
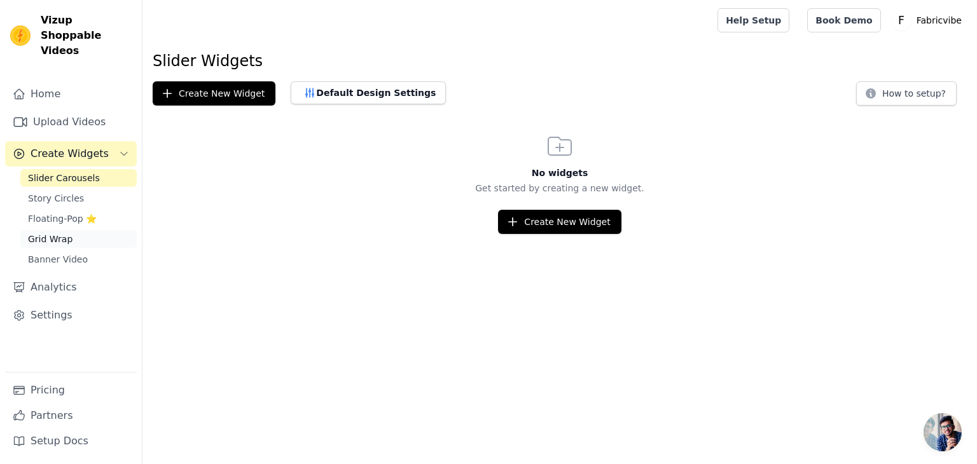
click at [52, 233] on span "Grid Wrap" at bounding box center [50, 239] width 45 height 13
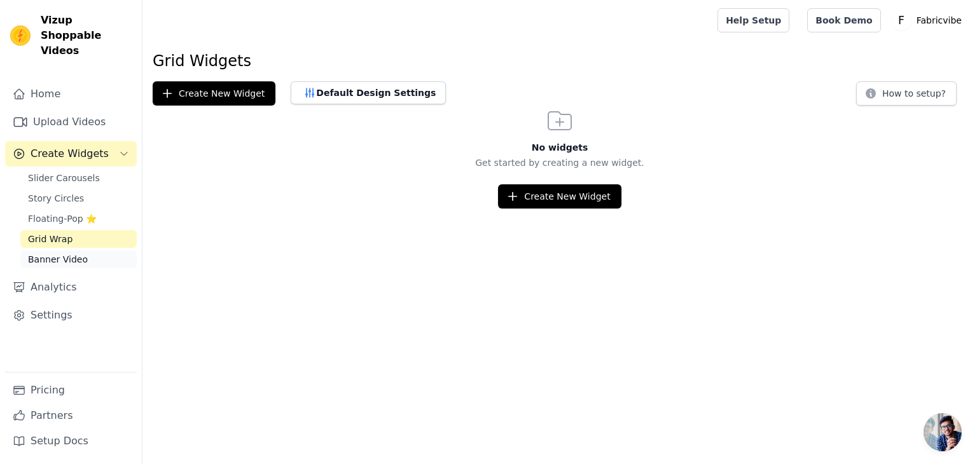
click at [53, 253] on span "Banner Video" at bounding box center [58, 259] width 60 height 13
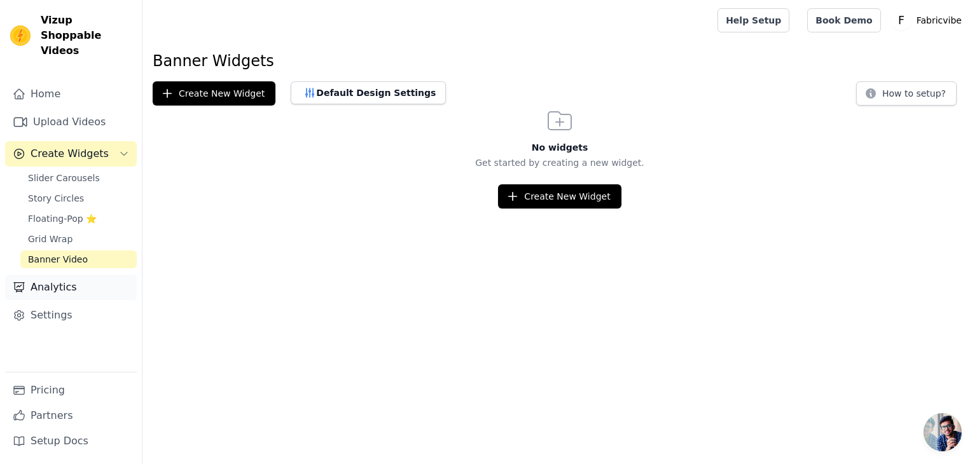
click at [57, 278] on link "Analytics" at bounding box center [71, 287] width 132 height 25
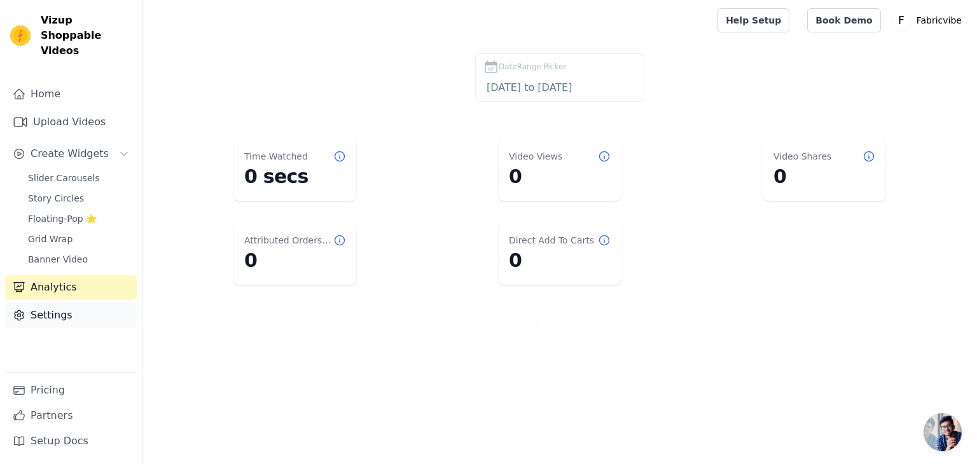
click at [61, 304] on link "Settings" at bounding box center [71, 315] width 132 height 25
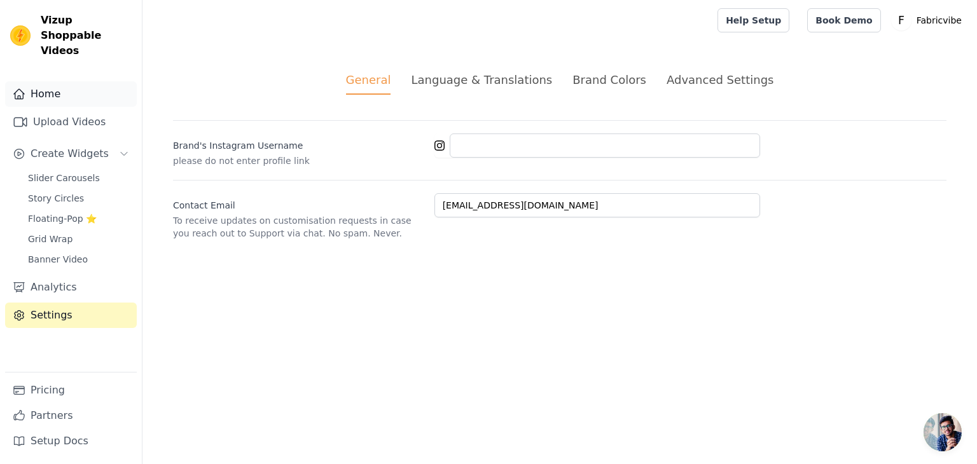
click at [46, 81] on link "Home" at bounding box center [71, 93] width 132 height 25
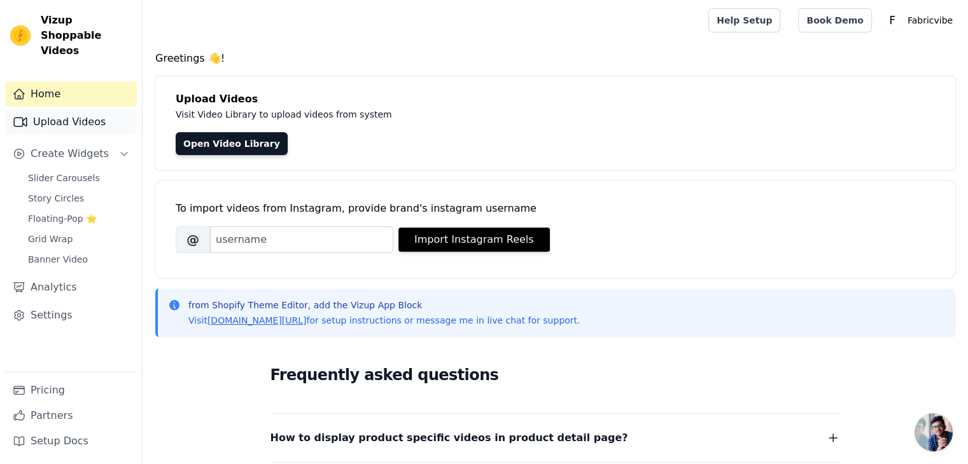
click at [43, 109] on link "Upload Videos" at bounding box center [71, 121] width 132 height 25
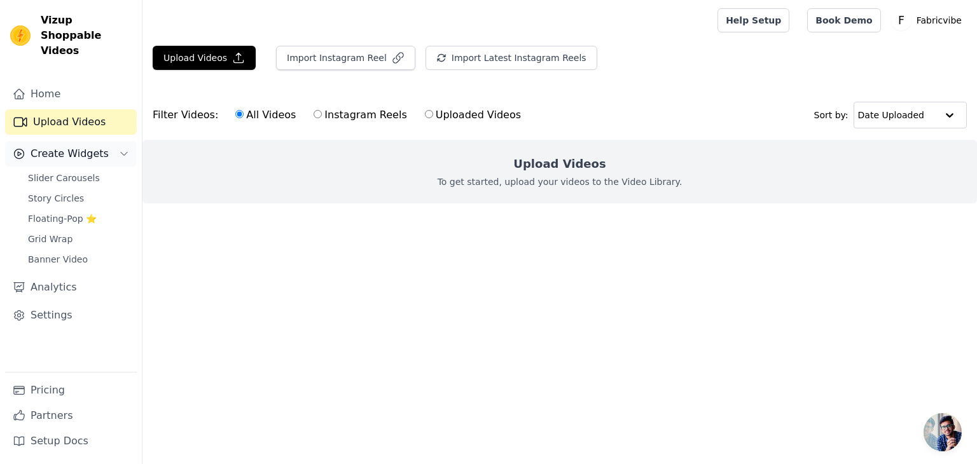
click at [47, 146] on span "Create Widgets" at bounding box center [70, 153] width 78 height 15
click at [54, 146] on span "Create Widgets" at bounding box center [70, 153] width 78 height 15
click at [53, 172] on span "Slider Carousels" at bounding box center [64, 178] width 72 height 13
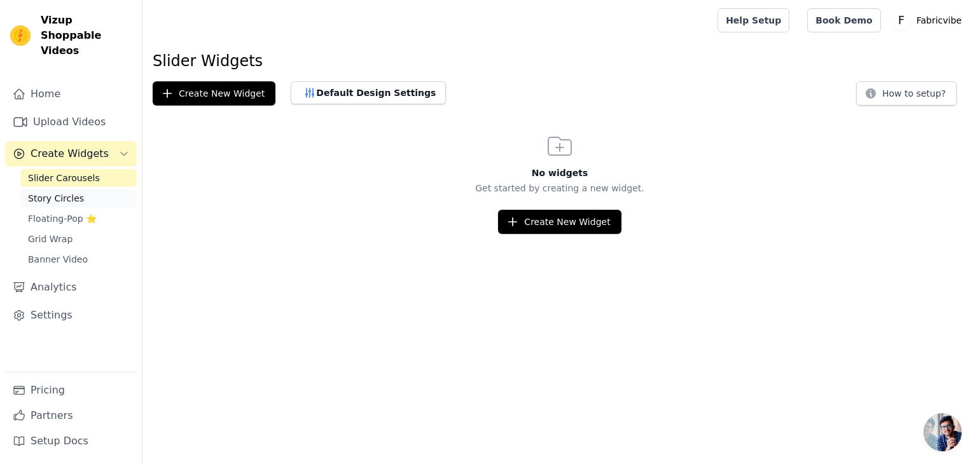
click at [48, 192] on span "Story Circles" at bounding box center [56, 198] width 56 height 13
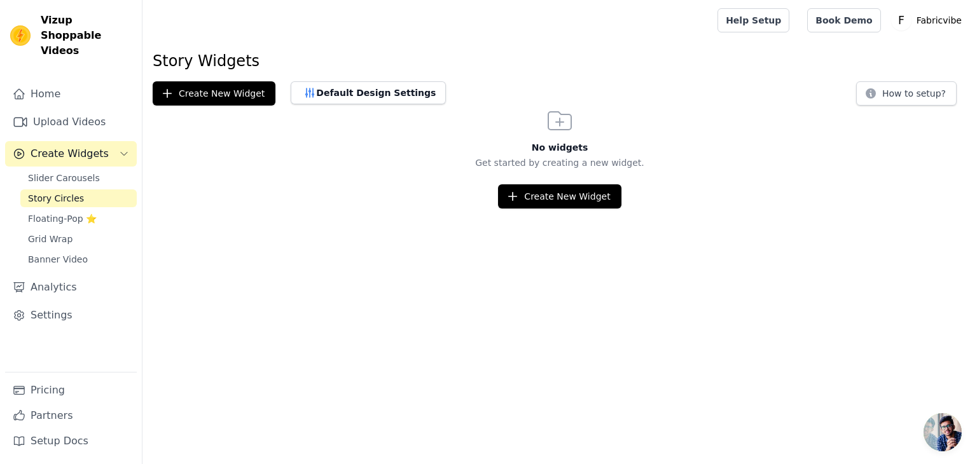
click at [42, 194] on div "Slider Carousels Story Circles Floating-Pop ⭐ Grid Wrap Banner Video" at bounding box center [78, 218] width 116 height 99
click at [37, 212] on span "Floating-Pop ⭐" at bounding box center [62, 218] width 69 height 13
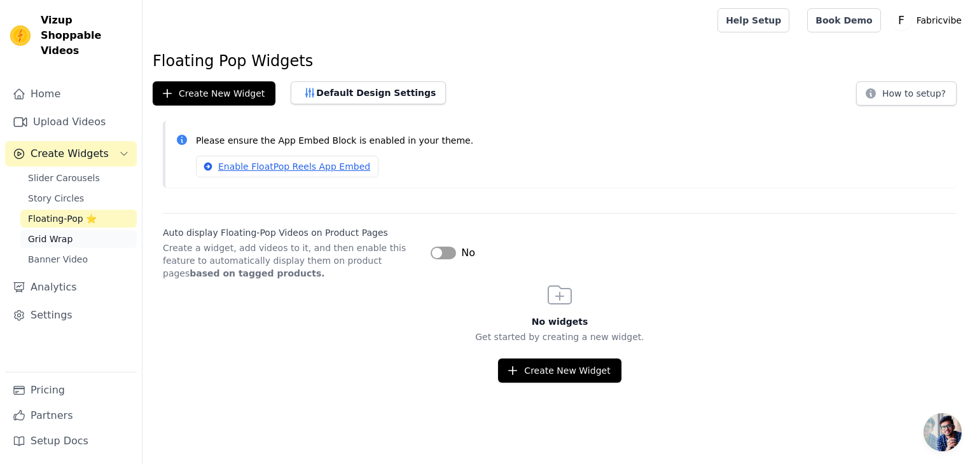
click at [36, 230] on link "Grid Wrap" at bounding box center [78, 239] width 116 height 18
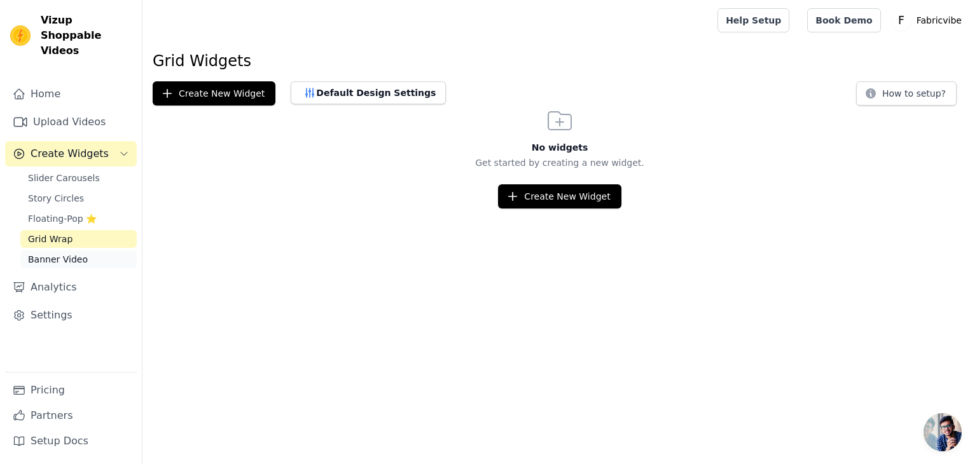
click at [41, 253] on span "Banner Video" at bounding box center [58, 259] width 60 height 13
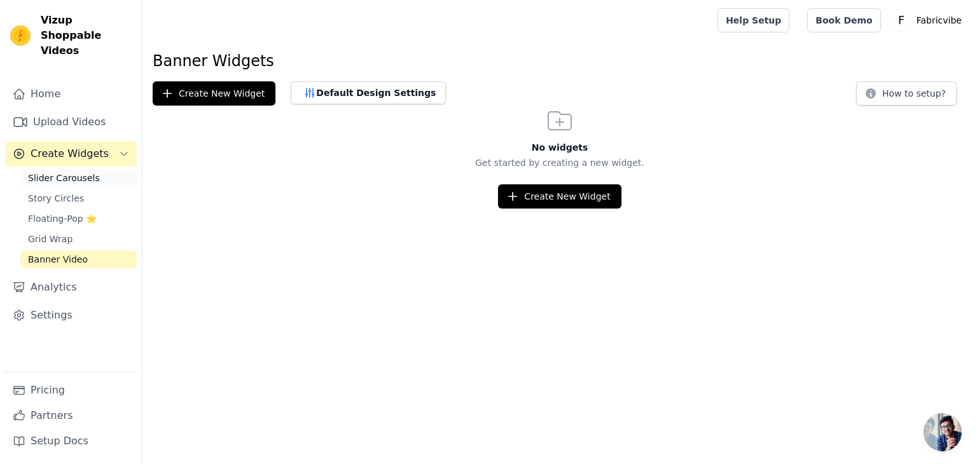
click at [59, 172] on span "Slider Carousels" at bounding box center [64, 178] width 72 height 13
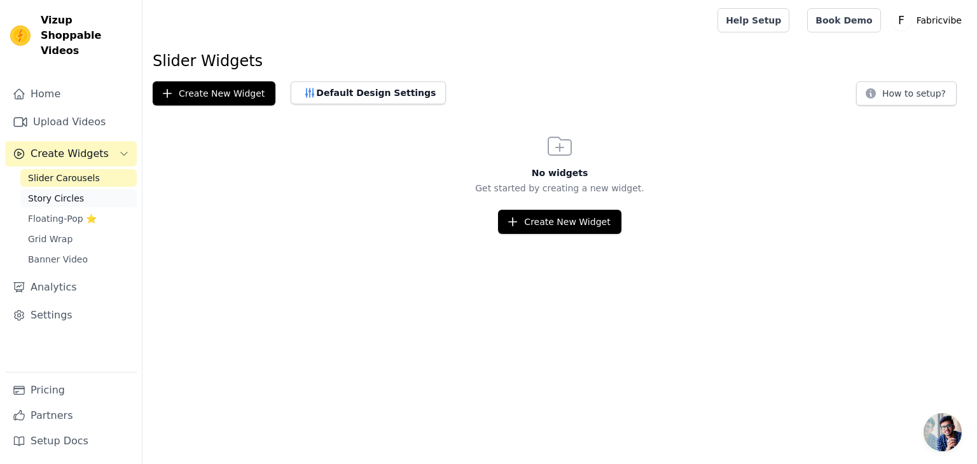
click at [70, 192] on span "Story Circles" at bounding box center [56, 198] width 56 height 13
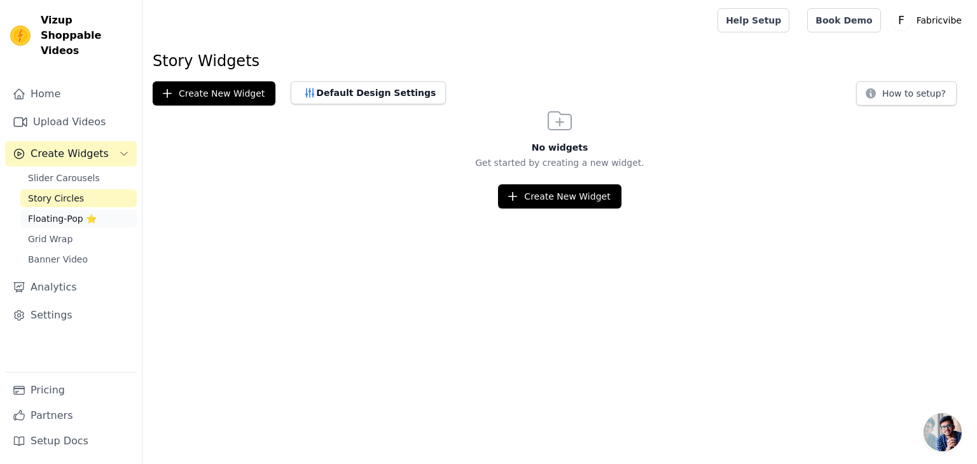
click at [79, 212] on span "Floating-Pop ⭐" at bounding box center [62, 218] width 69 height 13
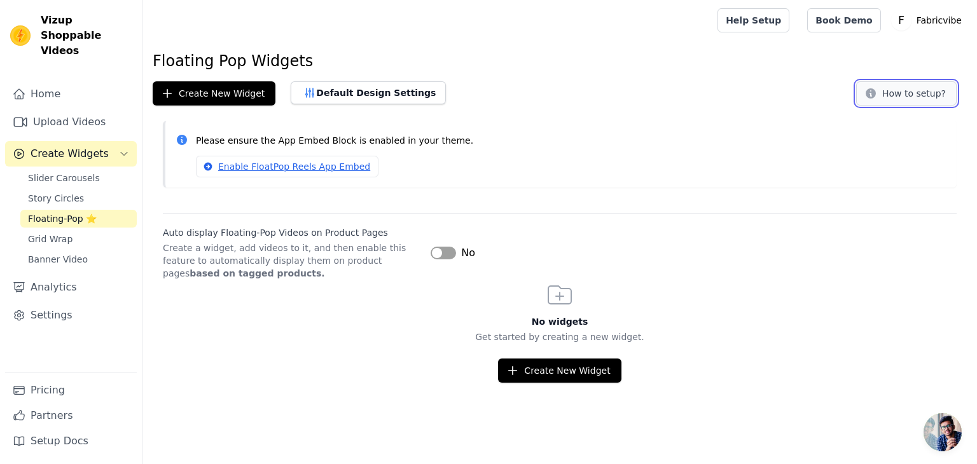
click at [915, 97] on button "How to setup?" at bounding box center [906, 93] width 101 height 24
click at [64, 233] on span "Grid Wrap" at bounding box center [50, 239] width 45 height 13
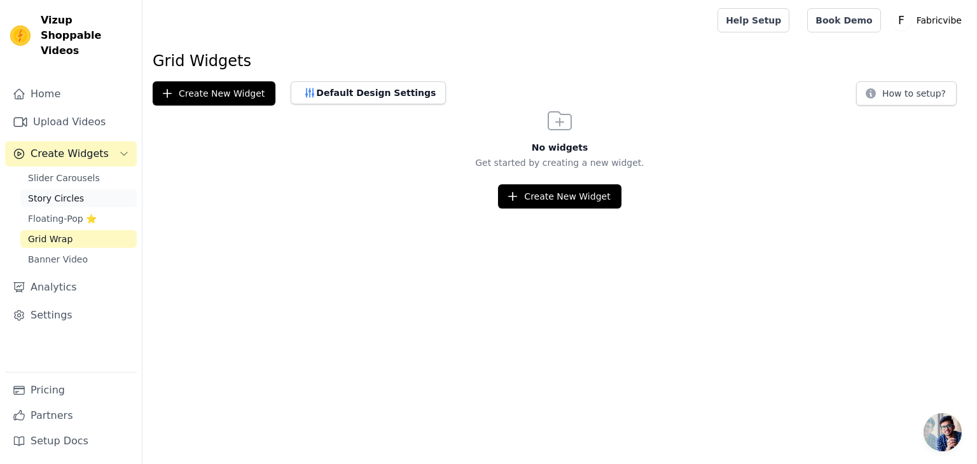
click at [62, 192] on span "Story Circles" at bounding box center [56, 198] width 56 height 13
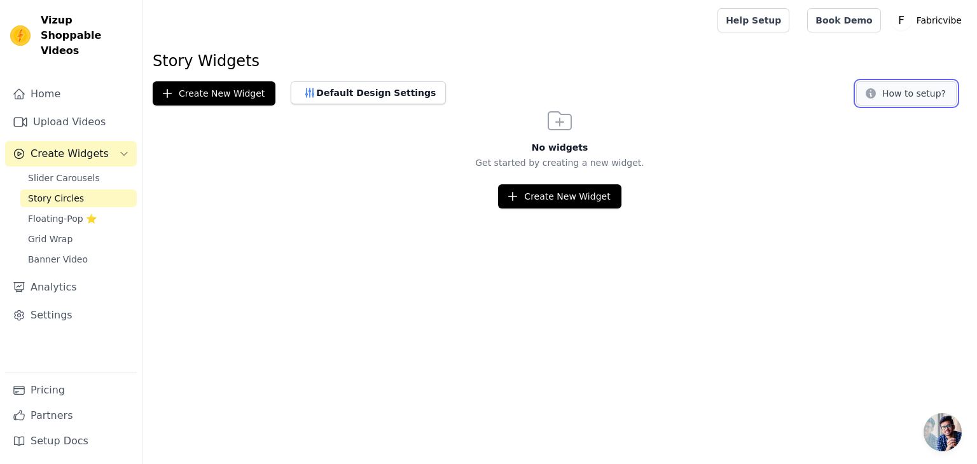
click at [922, 87] on button "How to setup?" at bounding box center [906, 93] width 101 height 24
click at [84, 212] on span "Floating-Pop ⭐" at bounding box center [62, 218] width 69 height 13
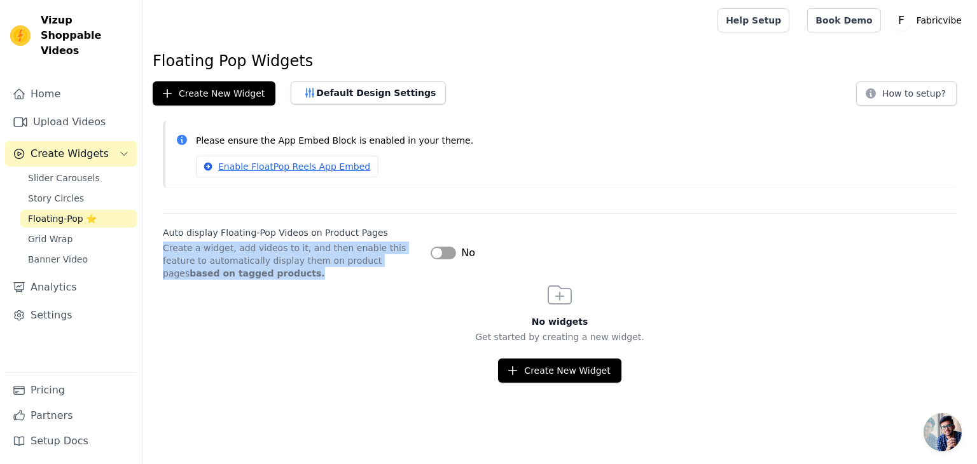
drag, startPoint x: 204, startPoint y: 274, endPoint x: 157, endPoint y: 249, distance: 52.7
click at [157, 249] on div "Auto display Floating-Pop Videos on Product Pages Create a widget, add videos t…" at bounding box center [560, 246] width 835 height 67
click at [149, 224] on div at bounding box center [149, 224] width 0 height 0
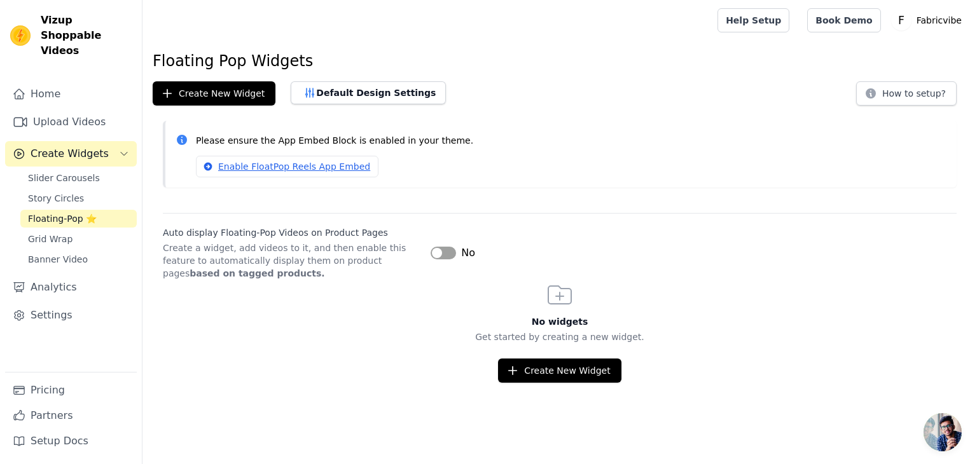
click at [588, 125] on div "Please ensure the App Embed Block is enabled in your theme. Enable FloatPop Ree…" at bounding box center [560, 154] width 794 height 67
